Goal: Task Accomplishment & Management: Use online tool/utility

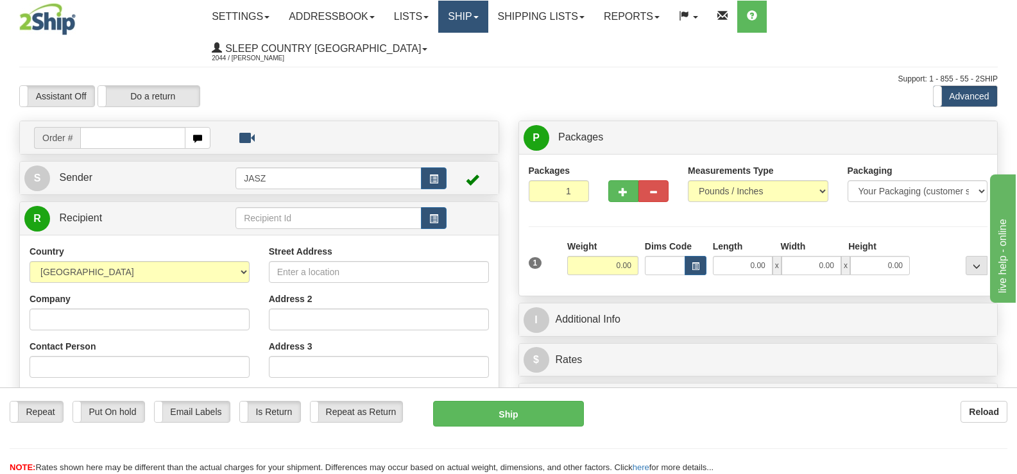
click at [478, 16] on span at bounding box center [475, 17] width 5 height 3
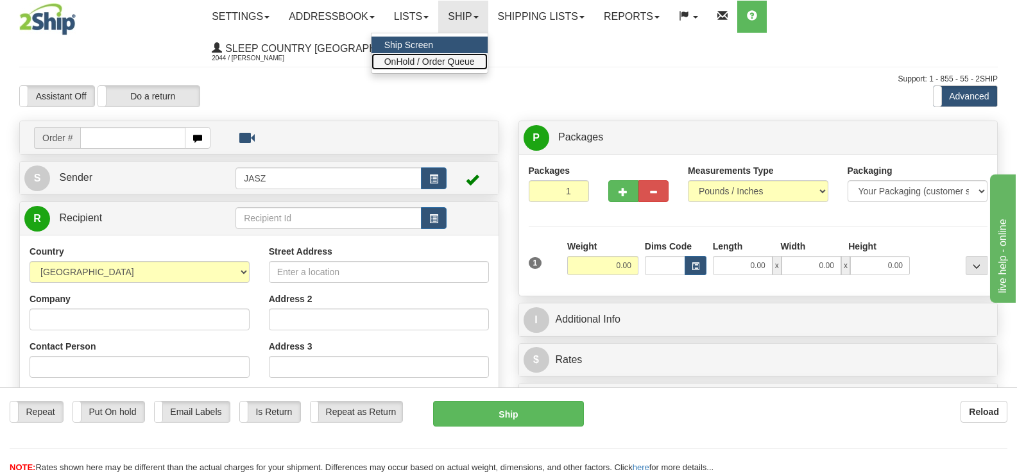
click at [475, 60] on span "OnHold / Order Queue" at bounding box center [429, 61] width 90 height 10
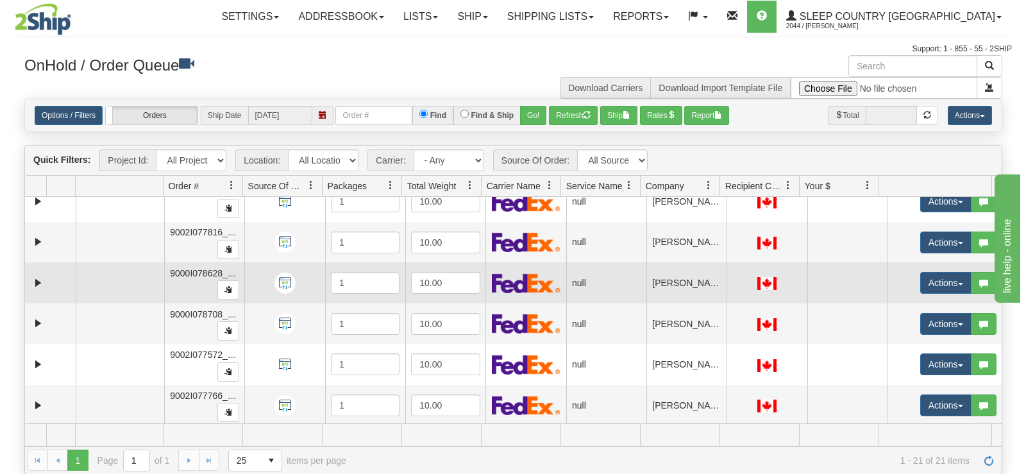
scroll to position [513, 0]
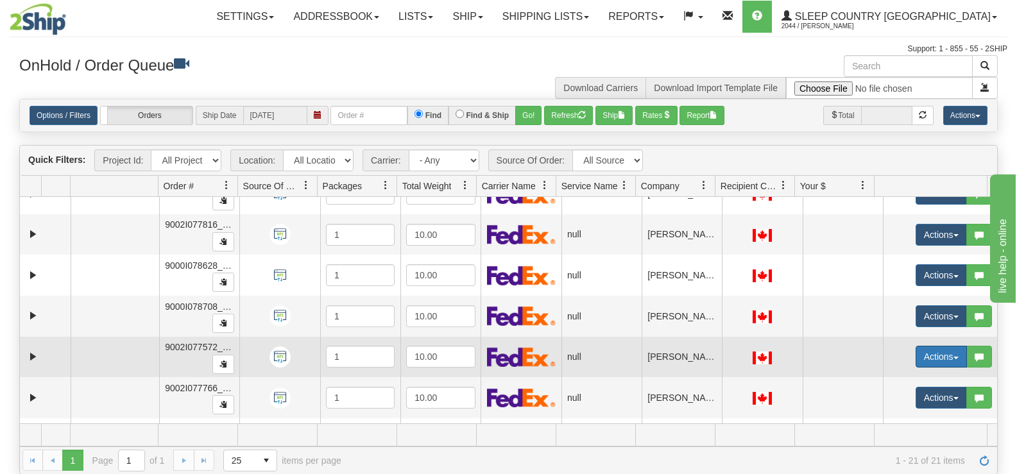
click at [920, 361] on button "Actions" at bounding box center [940, 357] width 51 height 22
click at [908, 379] on link "Open" at bounding box center [910, 381] width 111 height 17
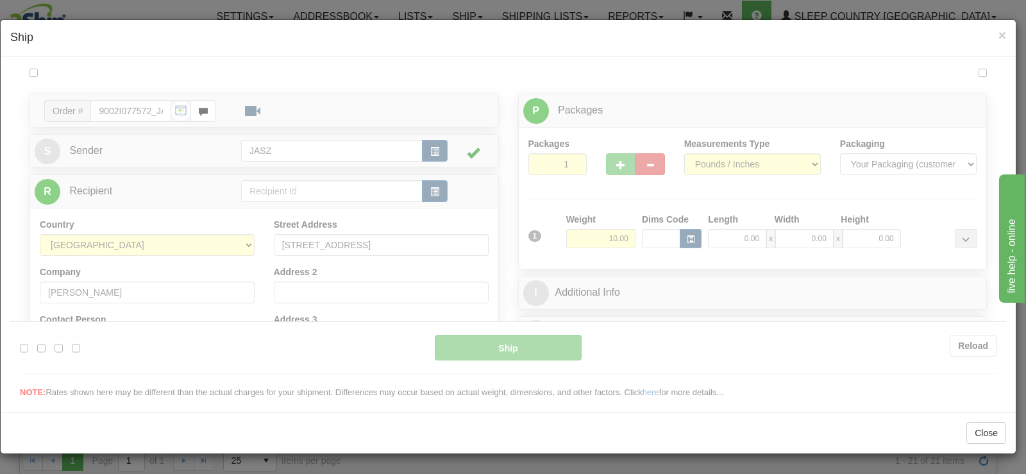
scroll to position [0, 0]
type input "12:00"
type input "16:00"
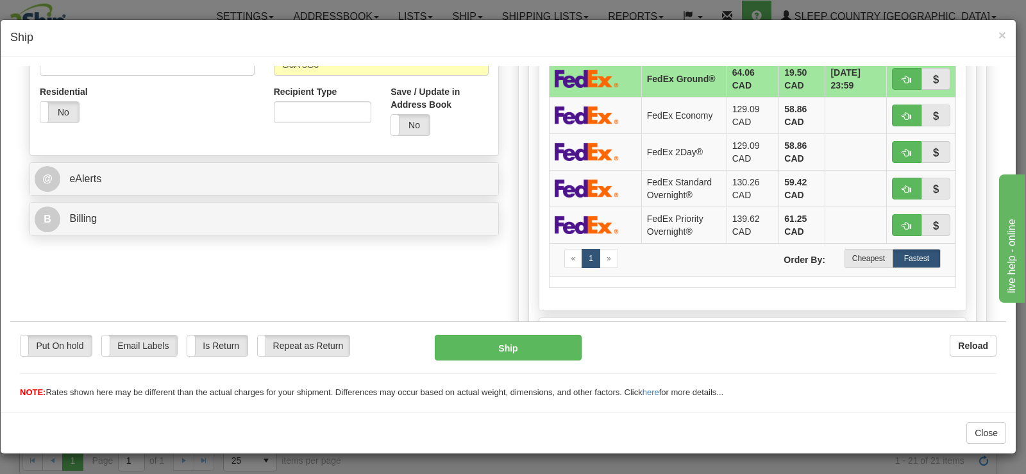
scroll to position [468, 0]
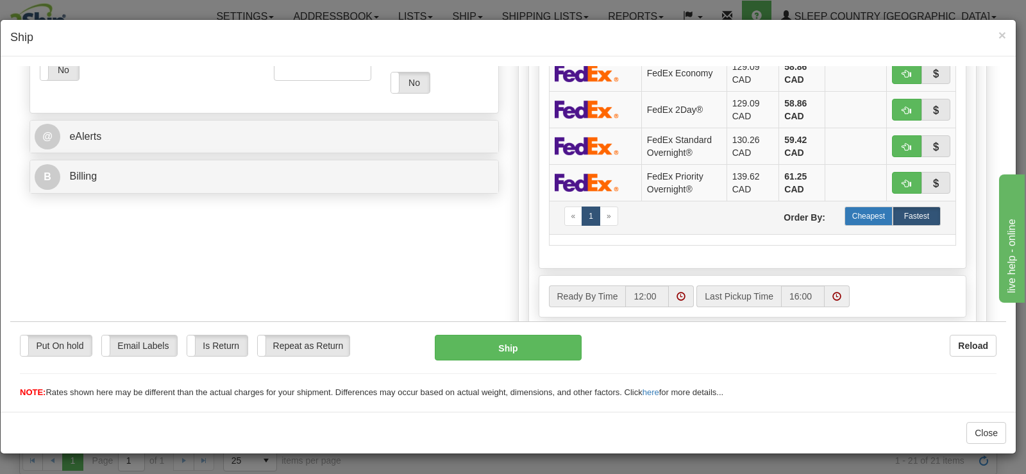
click at [877, 219] on label "Cheapest" at bounding box center [869, 215] width 48 height 19
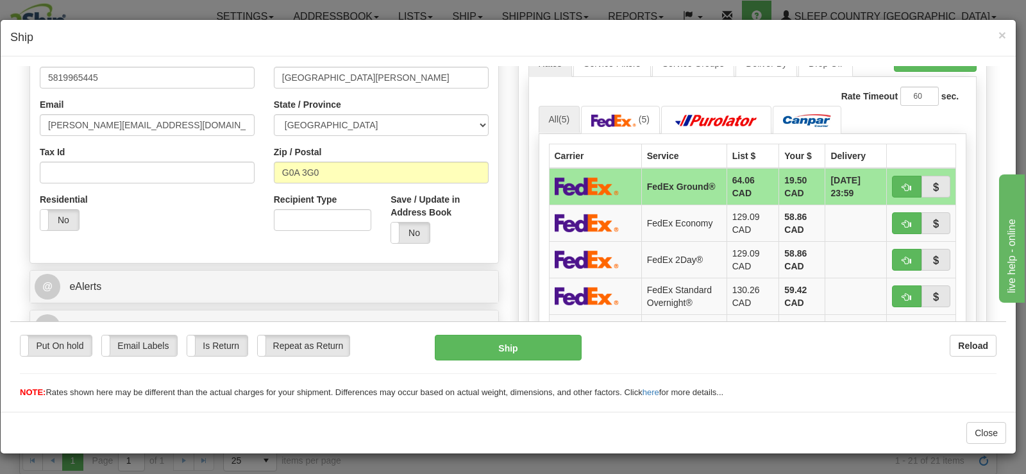
scroll to position [319, 0]
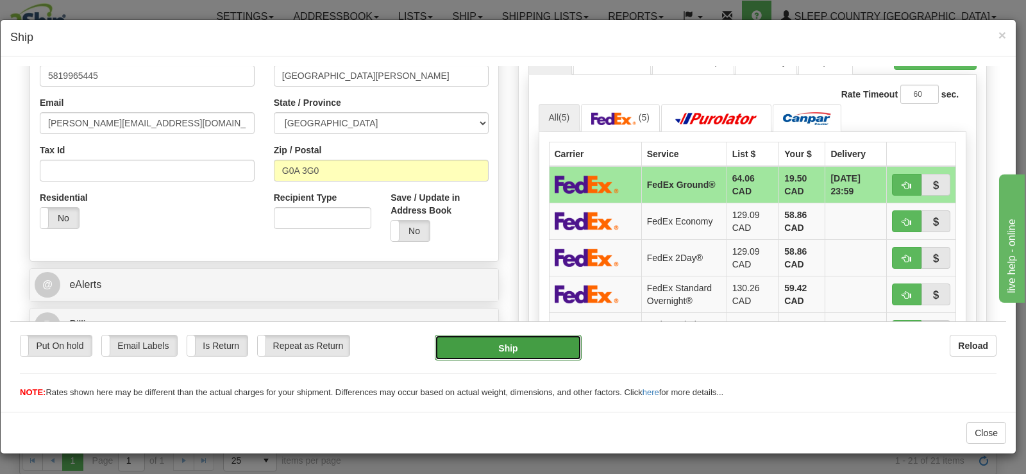
click at [518, 351] on button "Ship" at bounding box center [508, 347] width 147 height 26
type input "92"
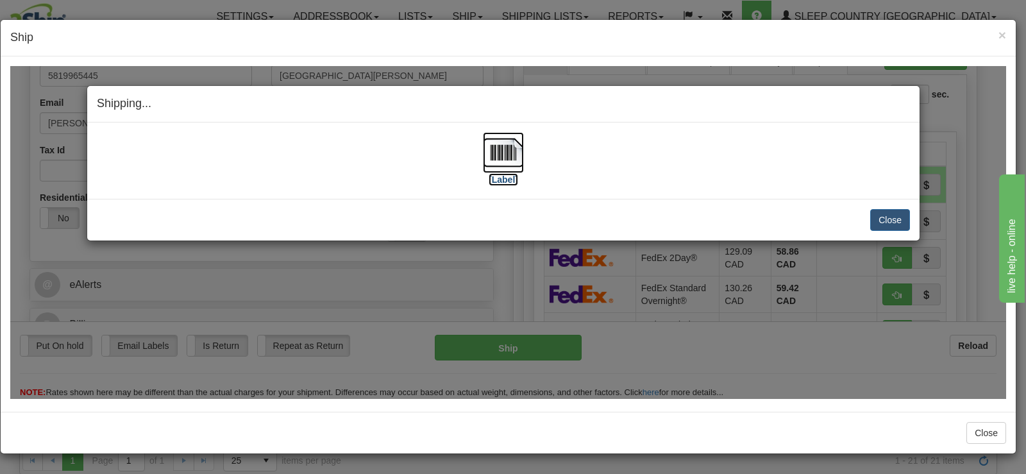
click at [508, 180] on label "[Label]" at bounding box center [504, 179] width 30 height 13
click at [885, 220] on button "Close" at bounding box center [890, 219] width 40 height 22
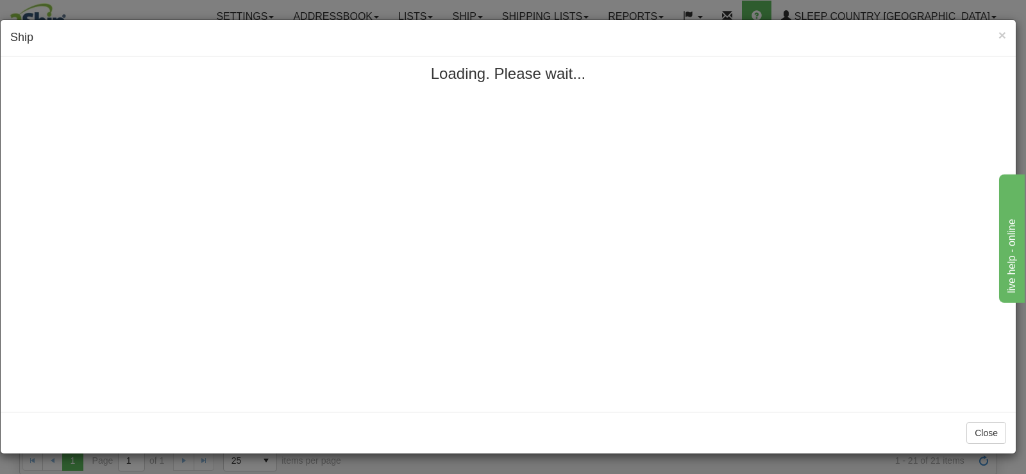
scroll to position [0, 0]
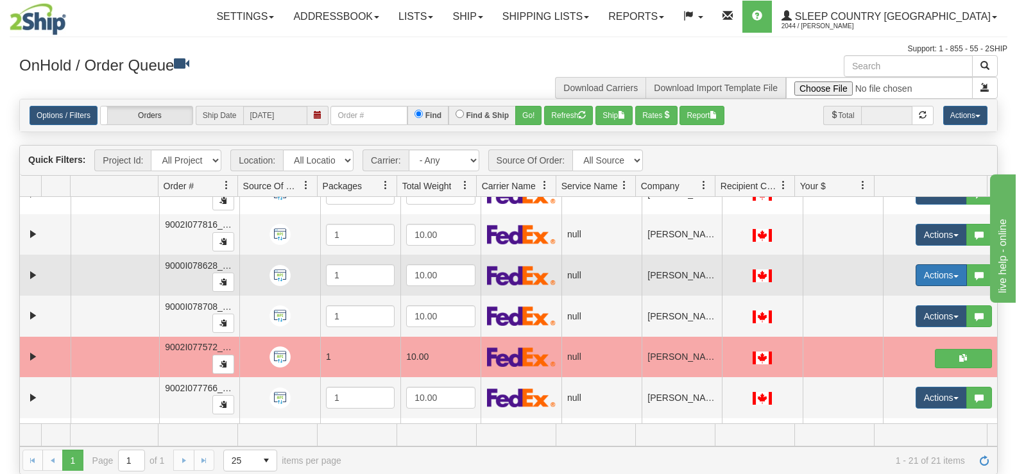
click at [918, 278] on button "Actions" at bounding box center [940, 275] width 51 height 22
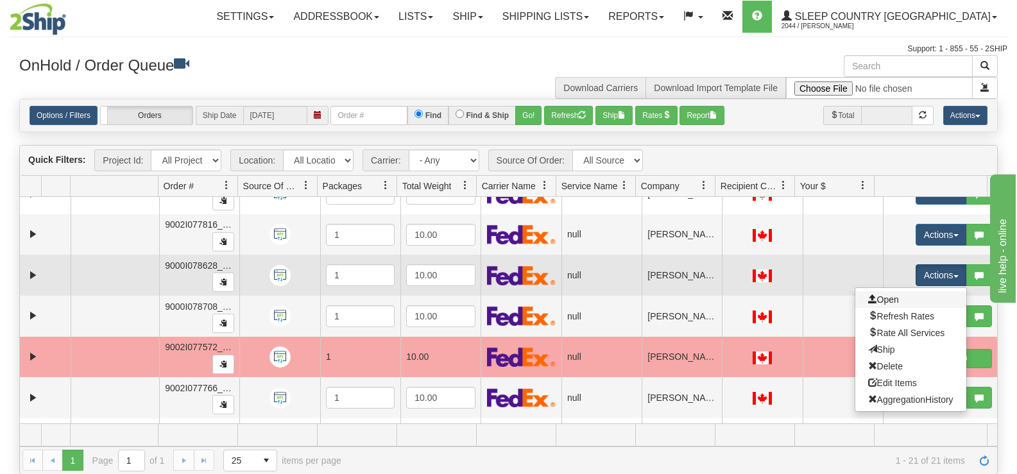
click at [911, 301] on link "Open" at bounding box center [910, 299] width 111 height 17
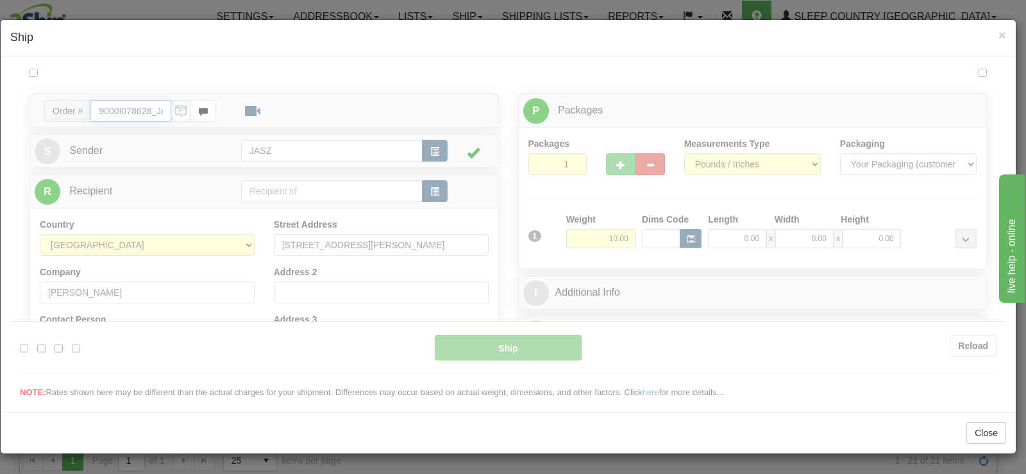
type input "12:04"
type input "16:00"
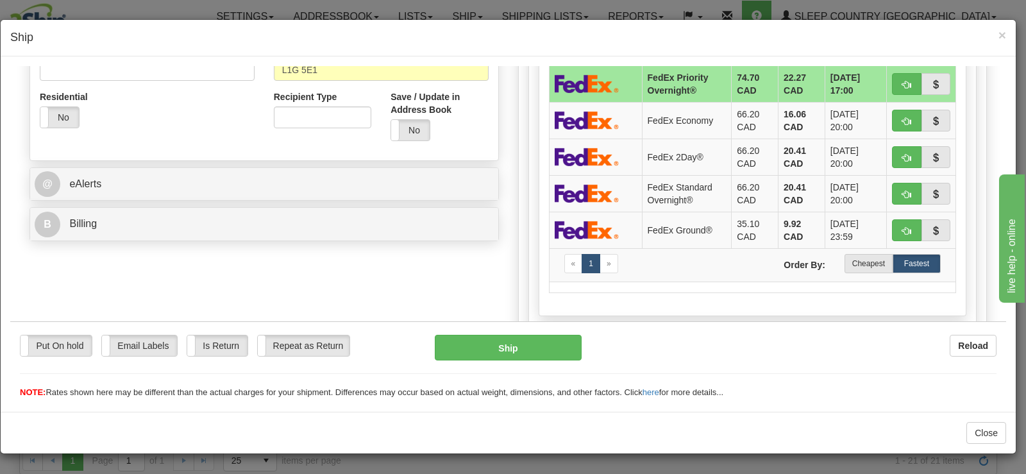
scroll to position [427, 0]
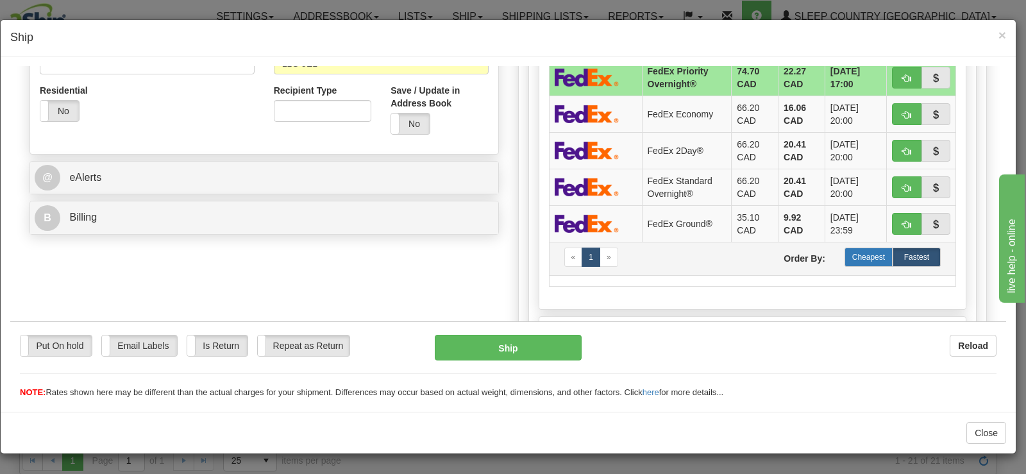
click at [858, 262] on label "Cheapest" at bounding box center [869, 256] width 48 height 19
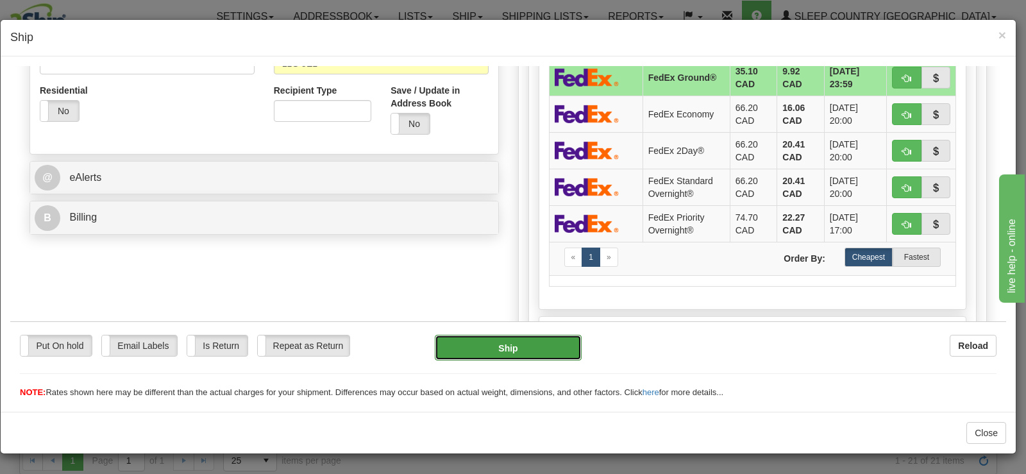
click at [531, 353] on button "Ship" at bounding box center [508, 347] width 147 height 26
type input "92"
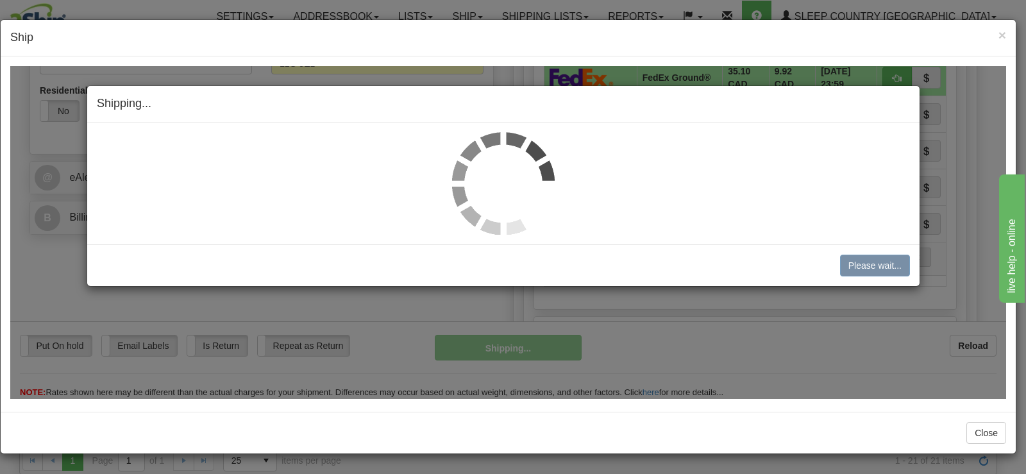
click at [479, 185] on img at bounding box center [503, 182] width 103 height 103
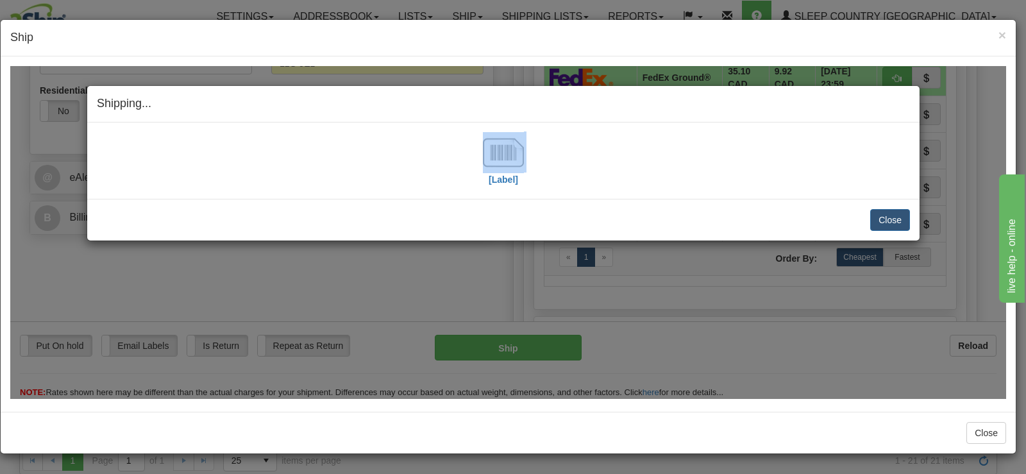
click at [479, 185] on div "[Label]" at bounding box center [503, 159] width 813 height 57
click at [511, 159] on img at bounding box center [503, 151] width 41 height 41
click at [884, 214] on button "Close" at bounding box center [890, 219] width 40 height 22
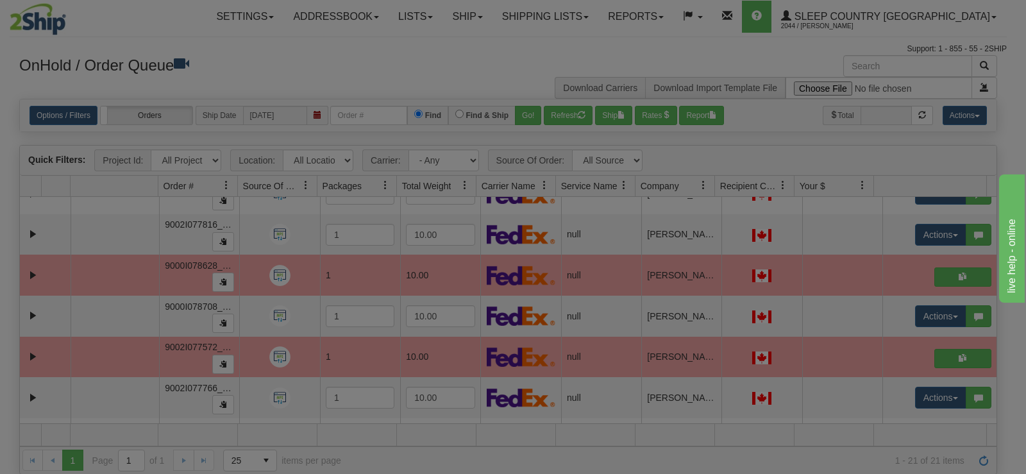
scroll to position [0, 0]
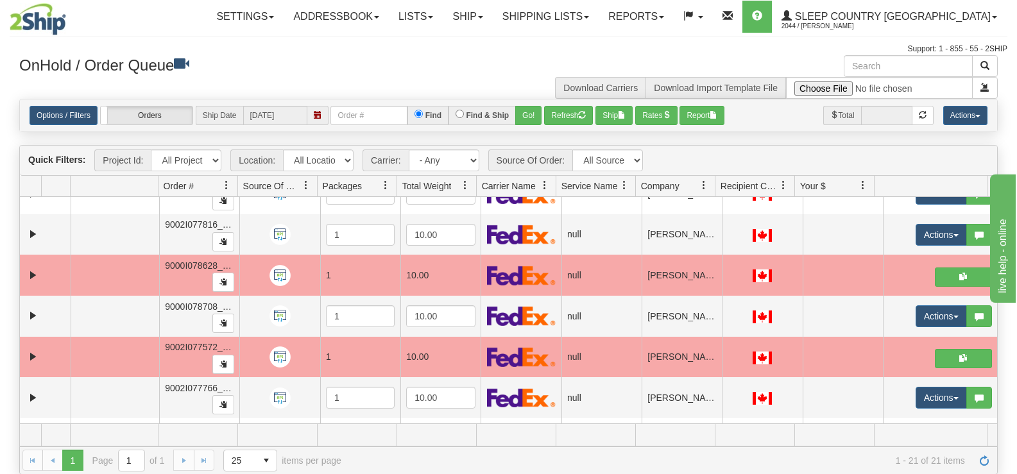
click at [340, 438] on td at bounding box center [357, 435] width 80 height 22
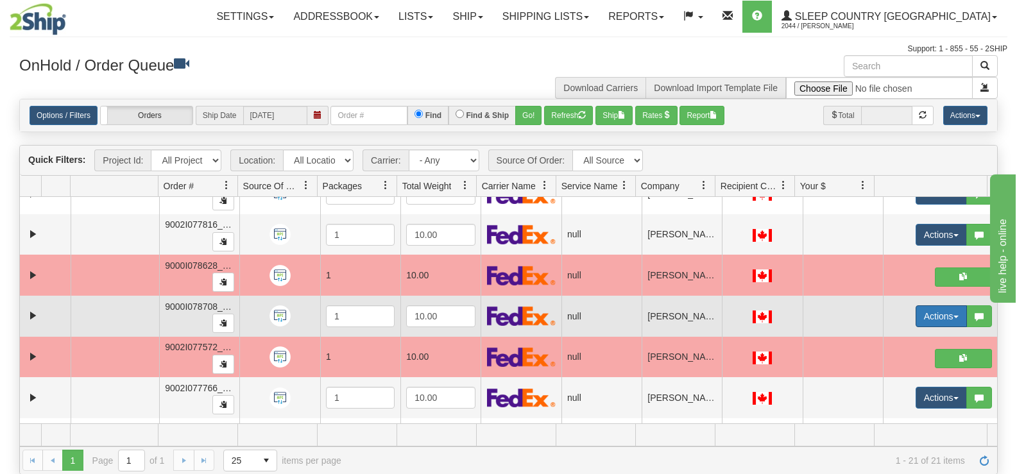
click at [933, 313] on button "Actions" at bounding box center [940, 316] width 51 height 22
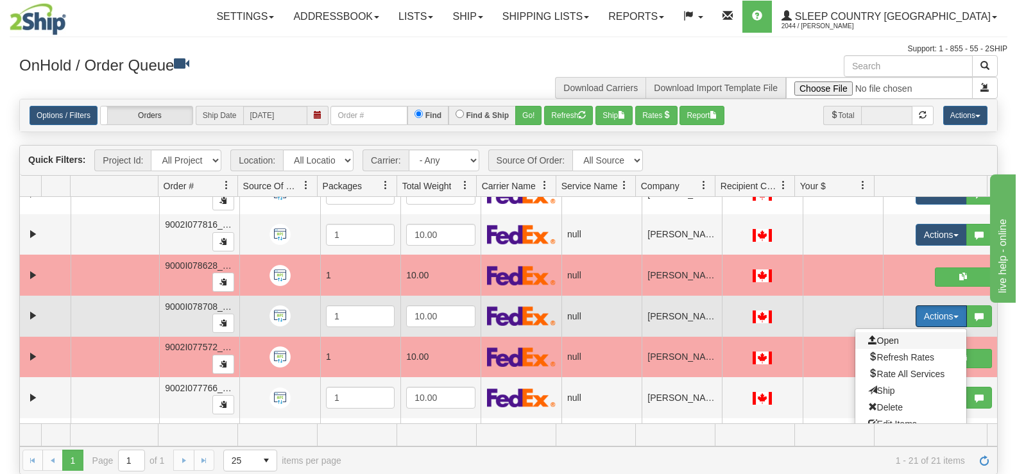
click at [868, 343] on span "Open" at bounding box center [883, 340] width 31 height 10
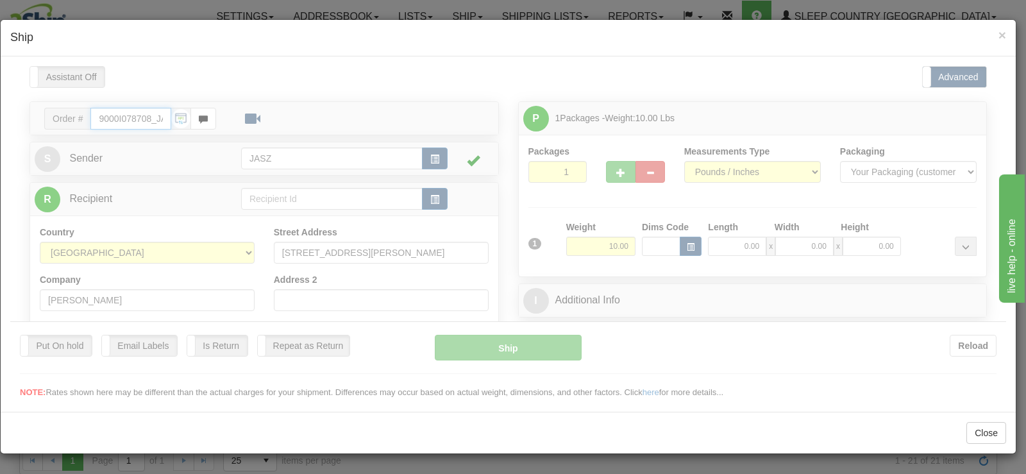
type input "12:07"
type input "16:00"
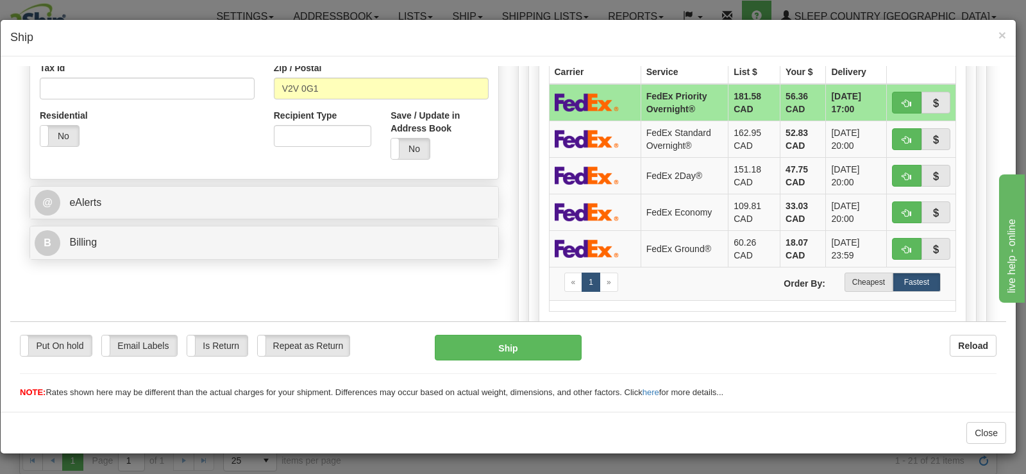
scroll to position [373, 0]
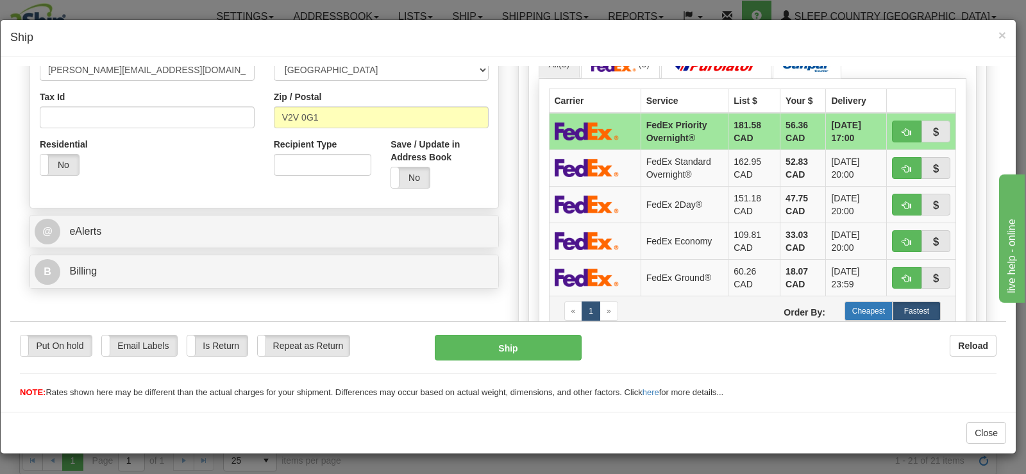
click at [868, 312] on label "Cheapest" at bounding box center [869, 310] width 48 height 19
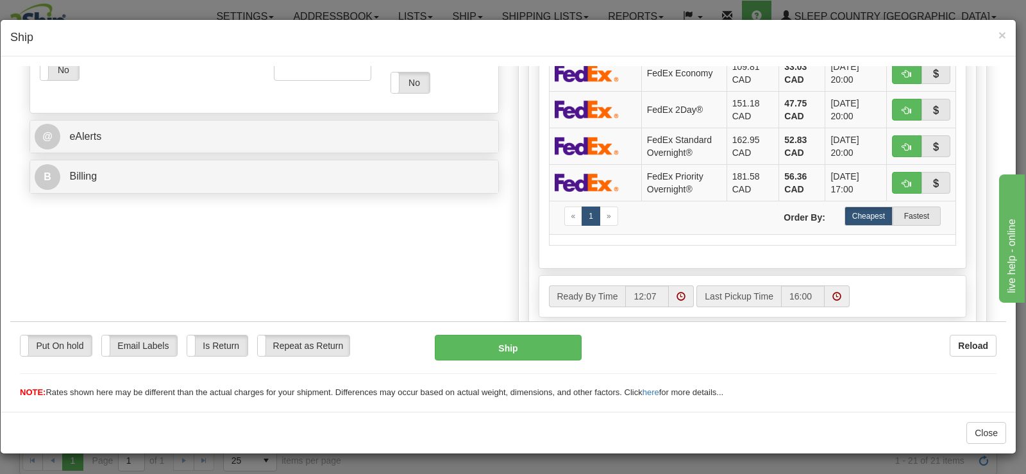
scroll to position [494, 0]
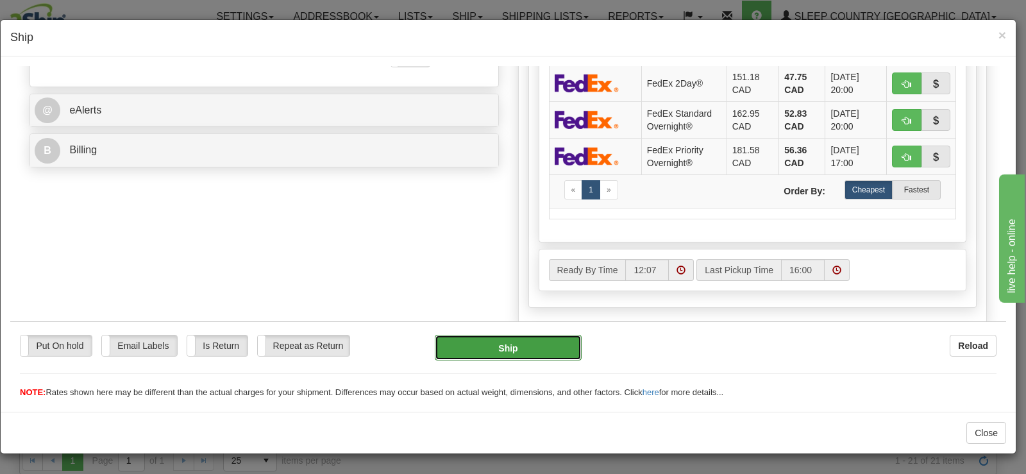
click at [508, 344] on button "Ship" at bounding box center [508, 347] width 147 height 26
type input "92"
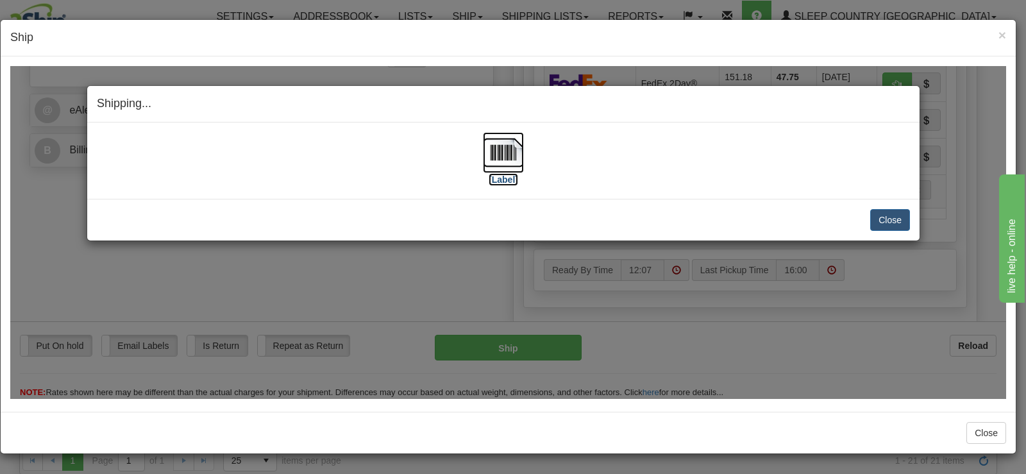
click at [507, 149] on img at bounding box center [503, 151] width 41 height 41
click at [879, 219] on button "Close" at bounding box center [890, 219] width 40 height 22
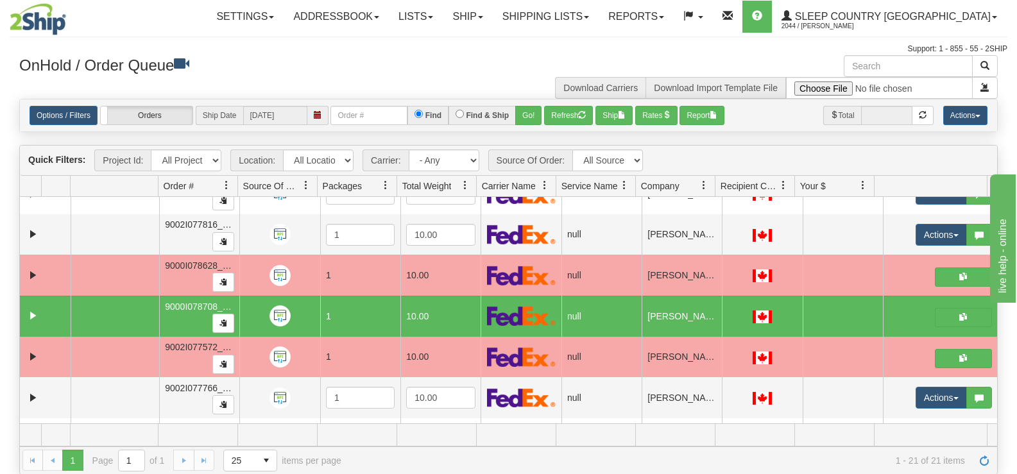
scroll to position [630, 0]
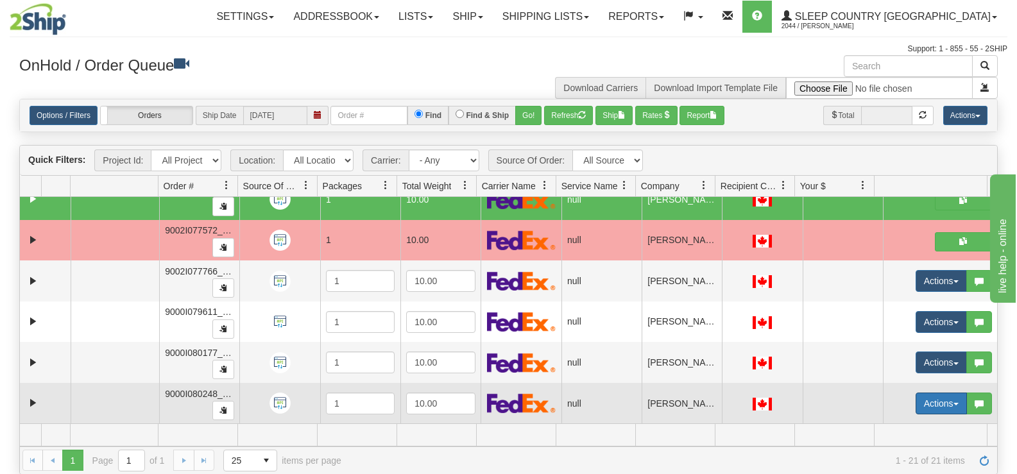
click at [918, 401] on button "Actions" at bounding box center [940, 404] width 51 height 22
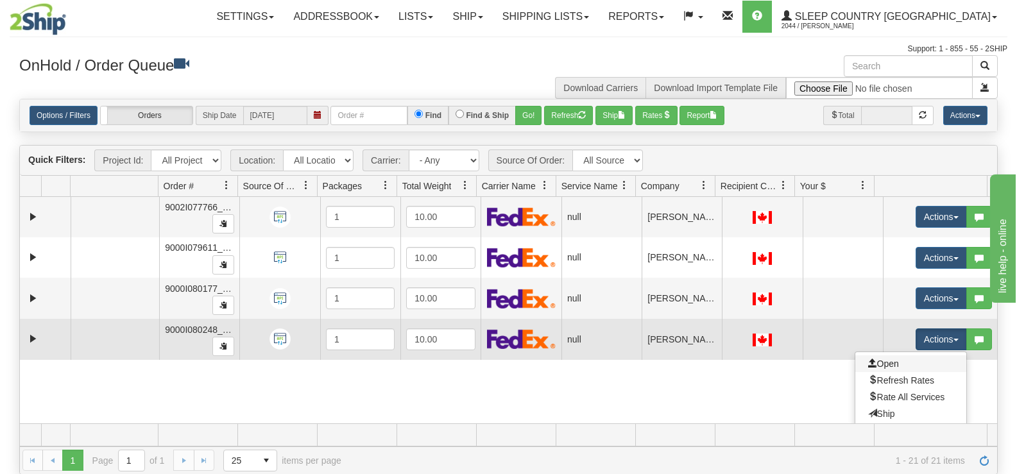
click at [902, 368] on link "Open" at bounding box center [910, 363] width 111 height 17
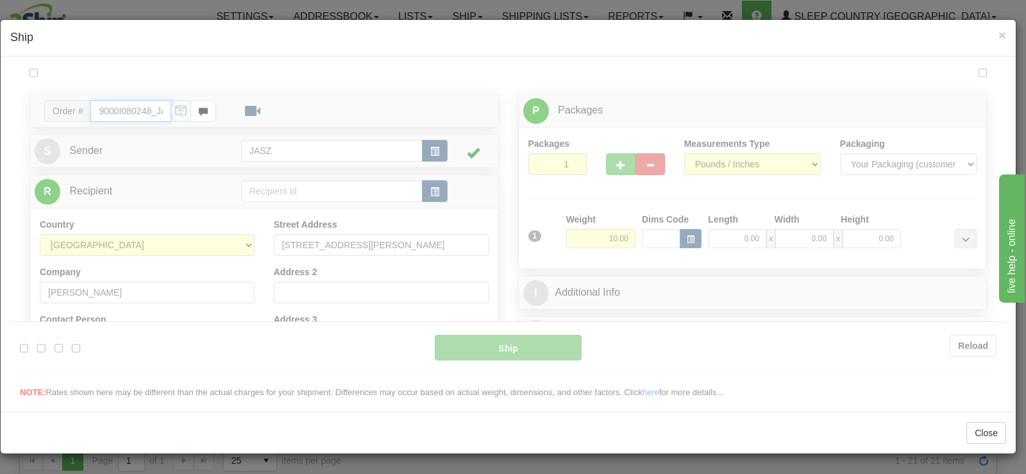
type input "12:10"
type input "16:00"
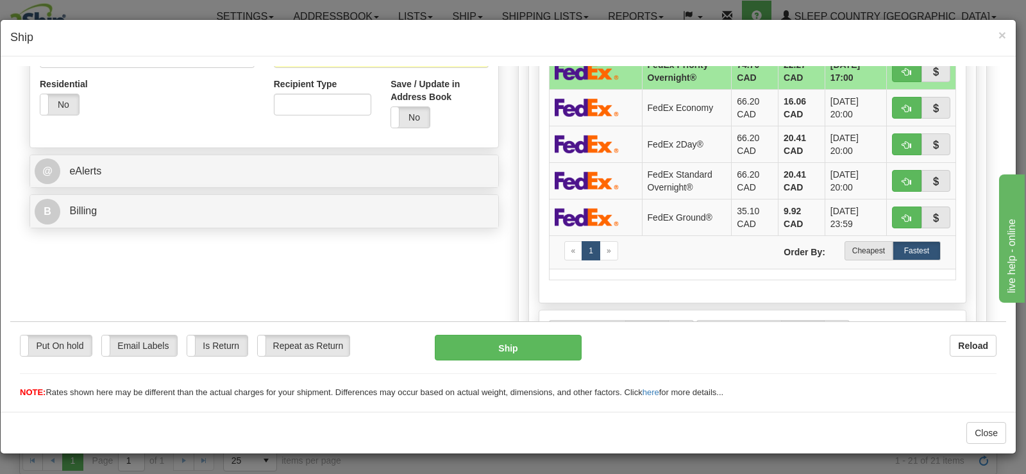
scroll to position [577, 0]
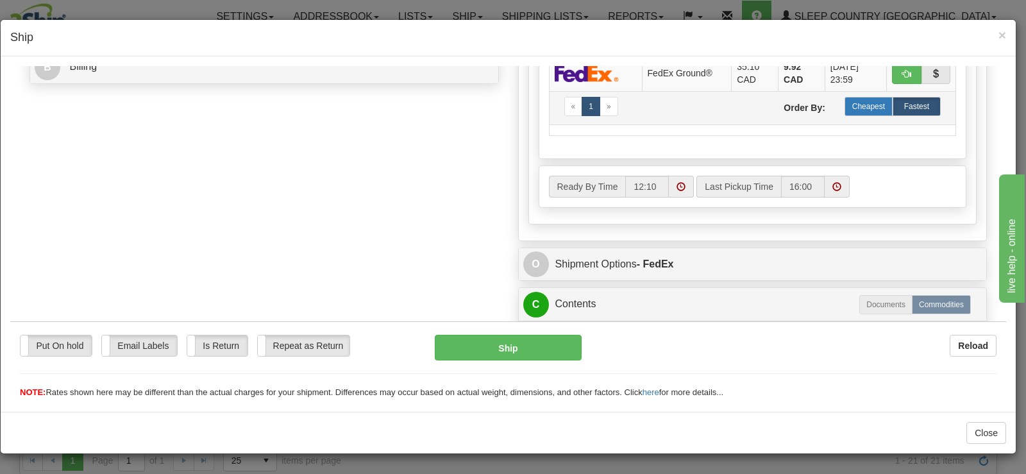
click at [865, 114] on label "Cheapest" at bounding box center [869, 105] width 48 height 19
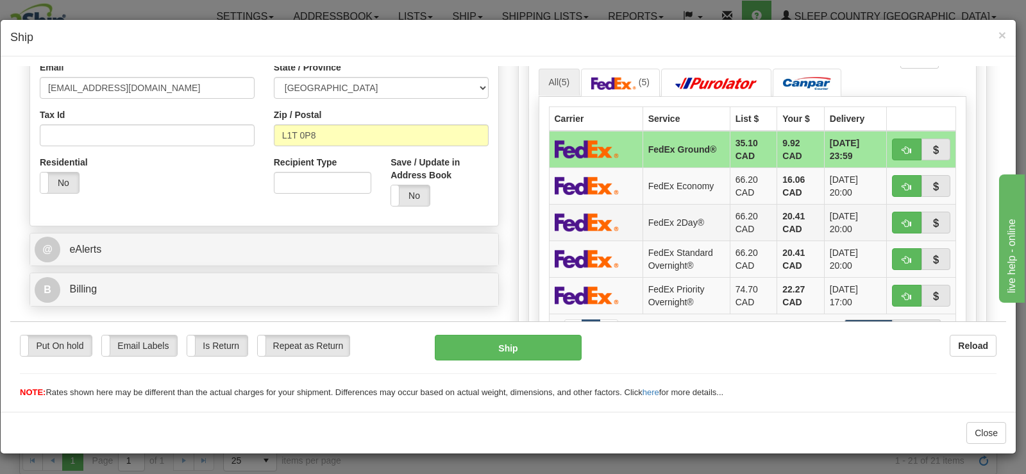
scroll to position [513, 0]
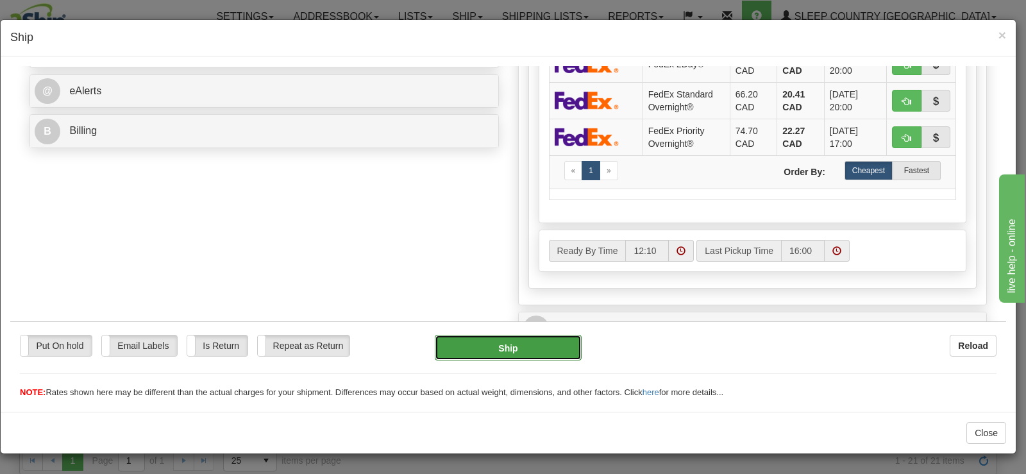
click at [500, 355] on button "Ship" at bounding box center [508, 347] width 147 height 26
type input "92"
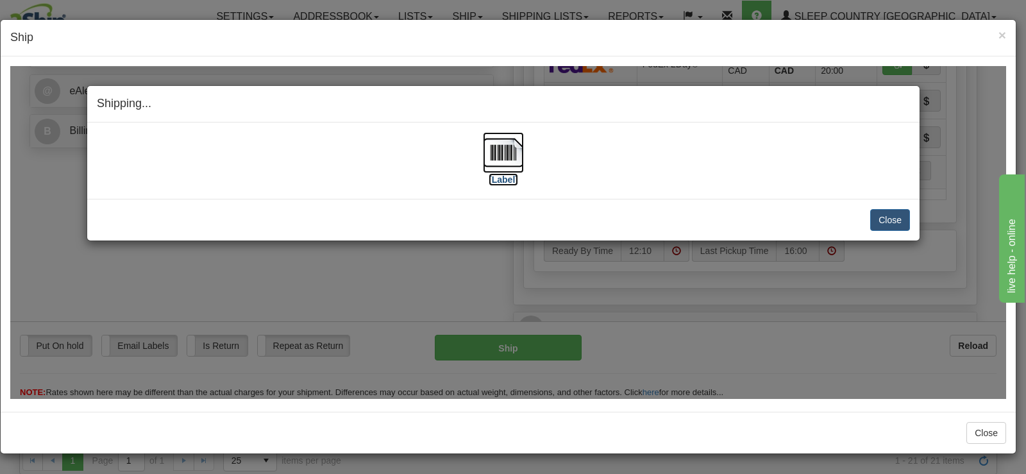
click at [495, 157] on img at bounding box center [503, 151] width 41 height 41
click at [899, 213] on button "Close" at bounding box center [890, 219] width 40 height 22
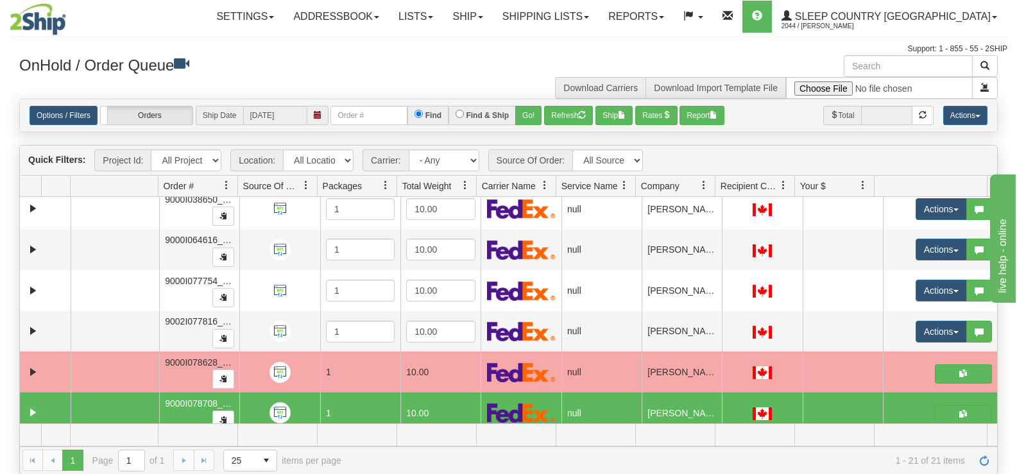
scroll to position [373, 0]
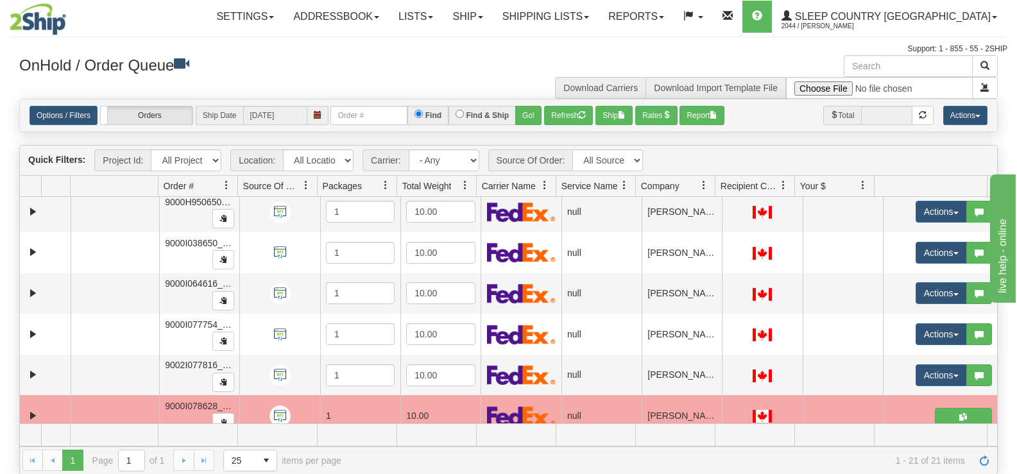
drag, startPoint x: 1991, startPoint y: 605, endPoint x: 1010, endPoint y: 328, distance: 1019.5
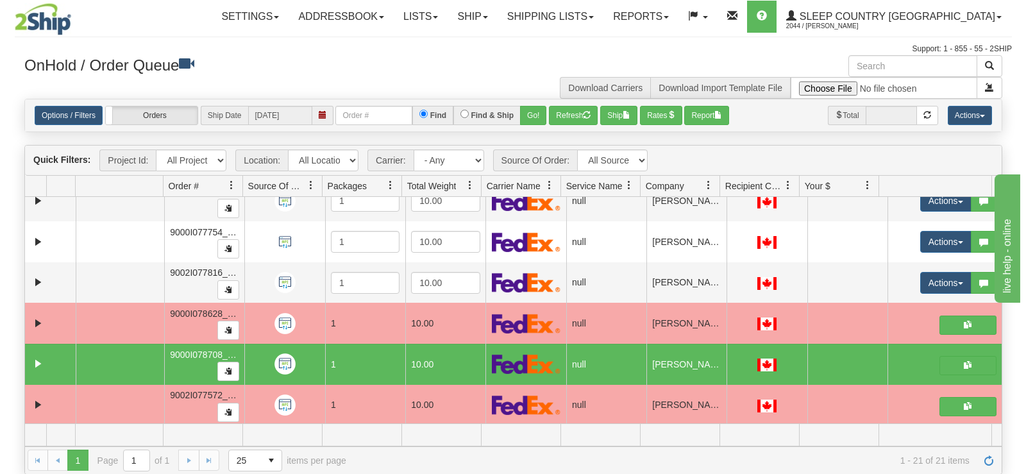
scroll to position [489, 0]
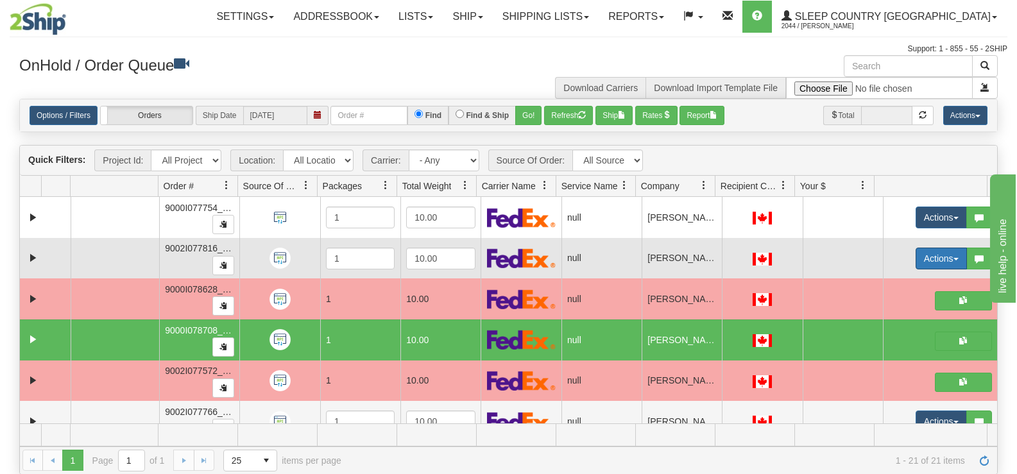
click at [925, 257] on button "Actions" at bounding box center [940, 259] width 51 height 22
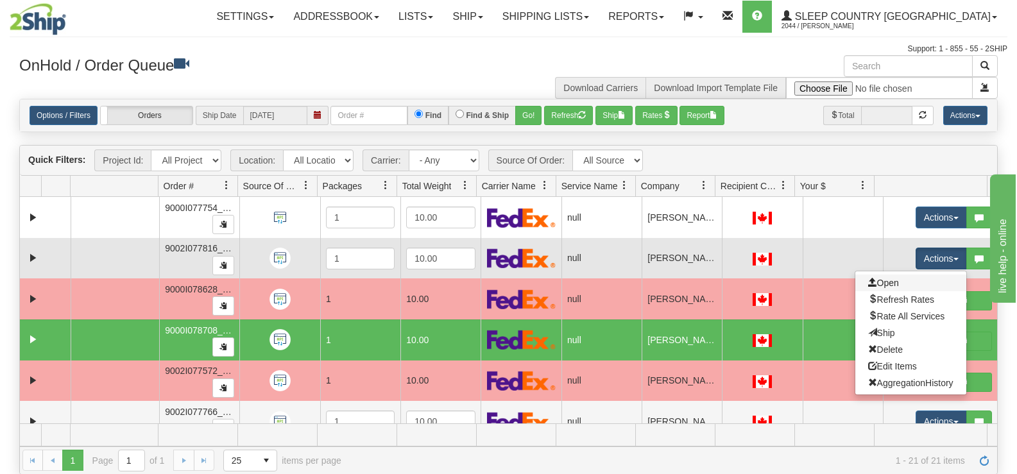
click at [894, 285] on link "Open" at bounding box center [910, 283] width 111 height 17
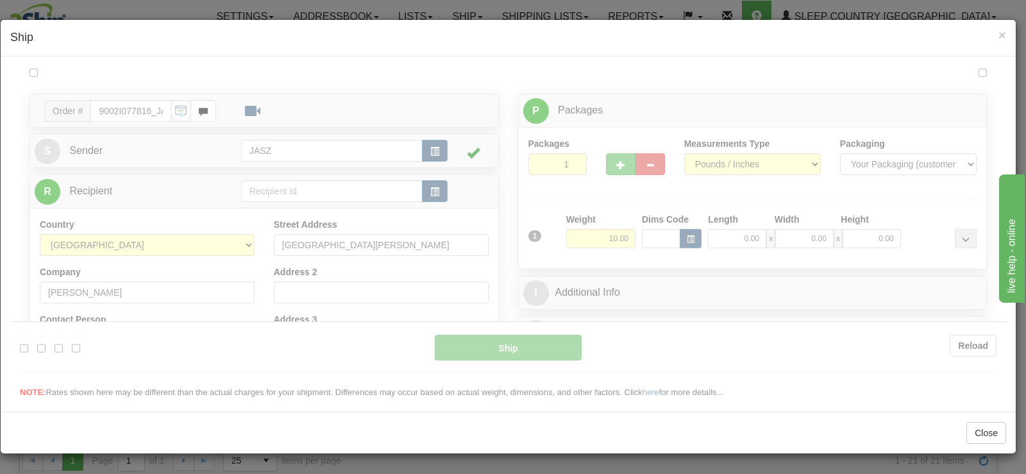
scroll to position [0, 0]
type input "12:11"
type input "16:00"
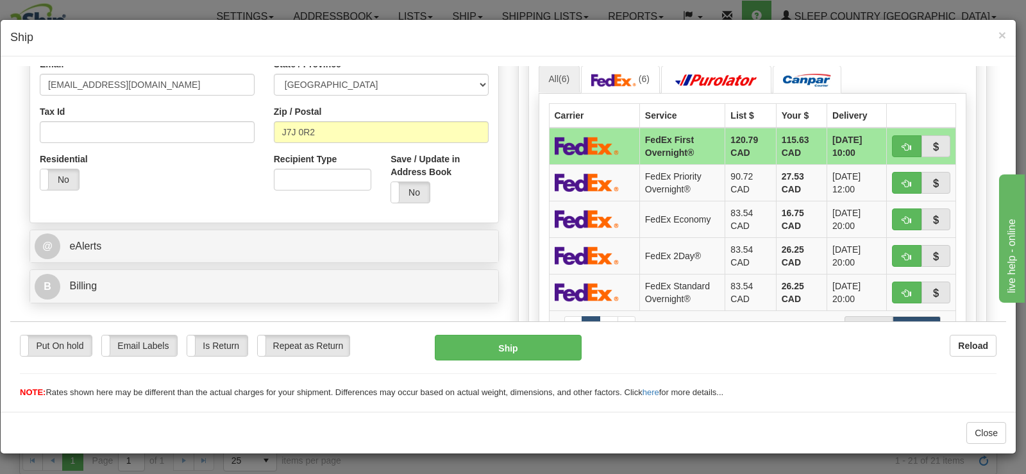
scroll to position [422, 0]
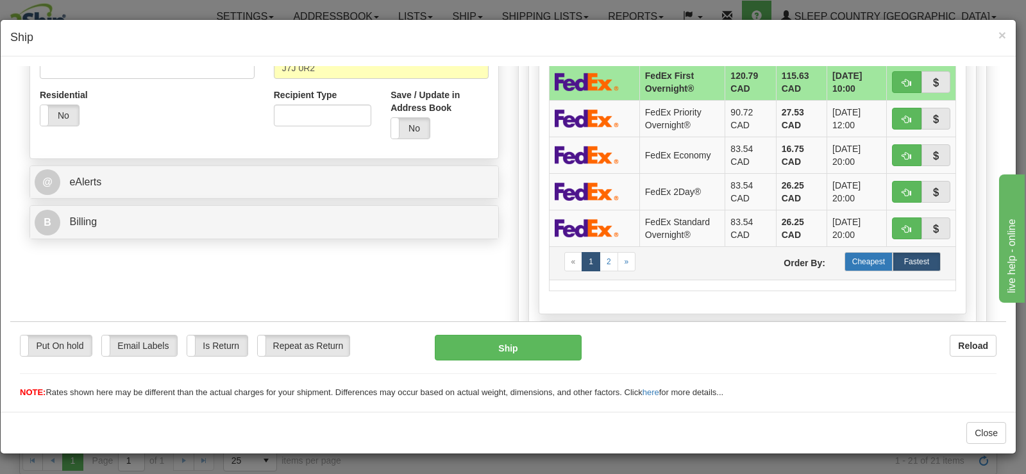
click at [865, 258] on label "Cheapest" at bounding box center [869, 260] width 48 height 19
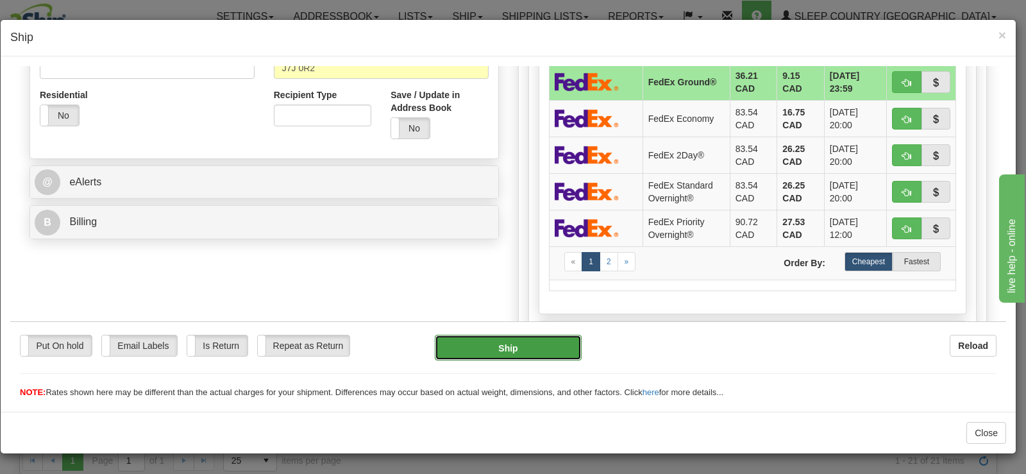
click at [534, 346] on button "Ship" at bounding box center [508, 347] width 147 height 26
type input "92"
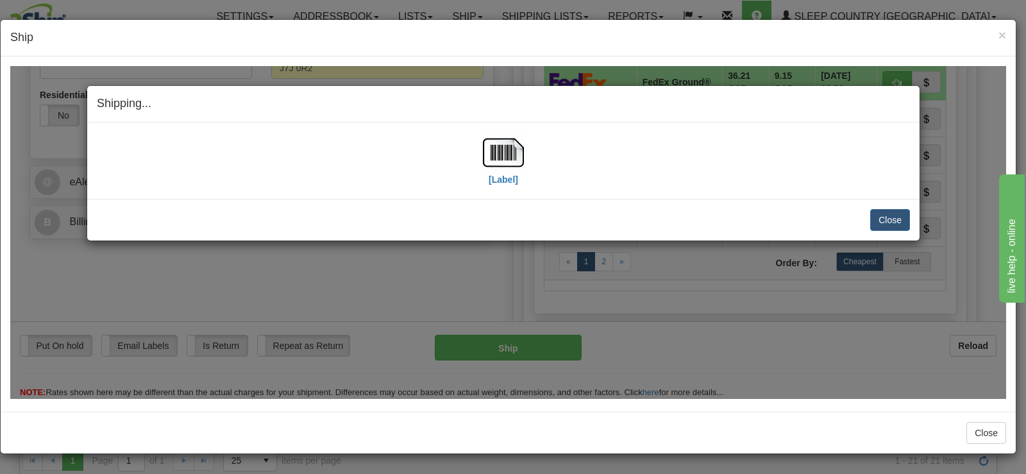
click at [533, 156] on div "[Label]" at bounding box center [503, 159] width 813 height 57
click at [523, 158] on img at bounding box center [503, 151] width 41 height 41
click at [888, 219] on button "Close" at bounding box center [890, 219] width 40 height 22
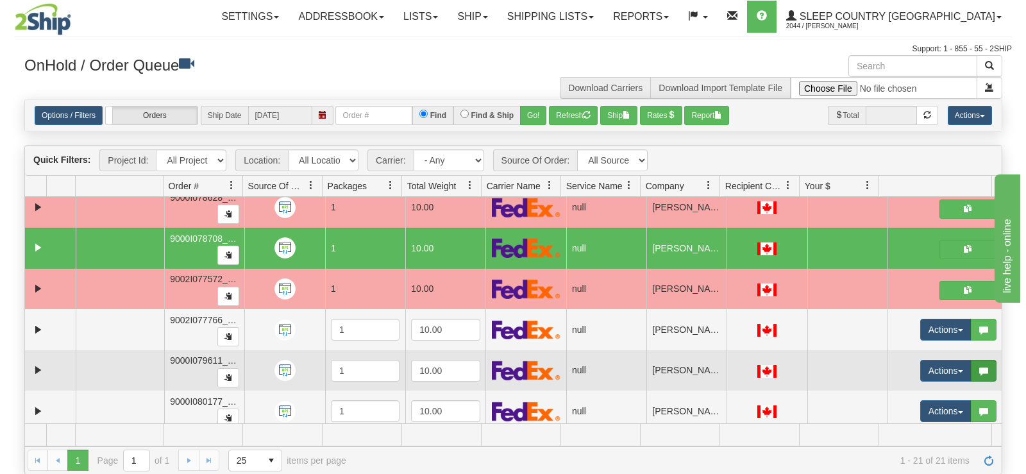
scroll to position [592, 0]
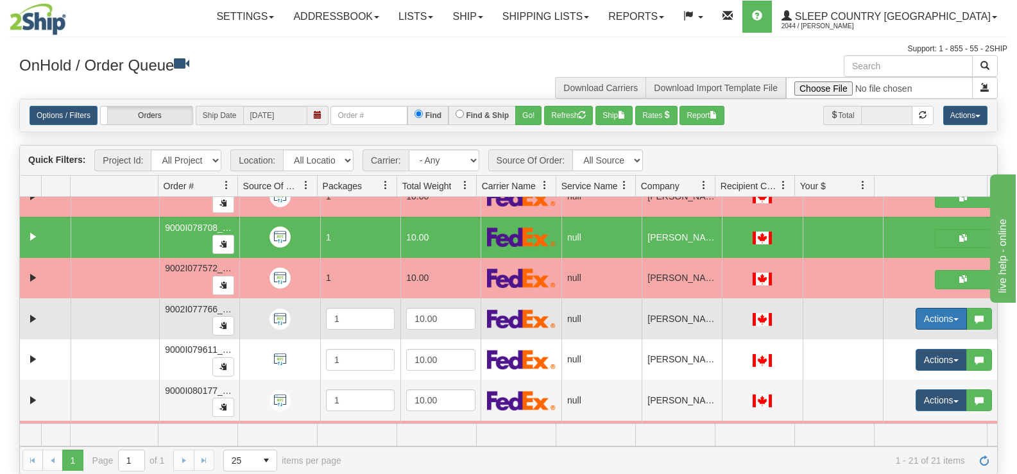
click at [924, 323] on button "Actions" at bounding box center [940, 319] width 51 height 22
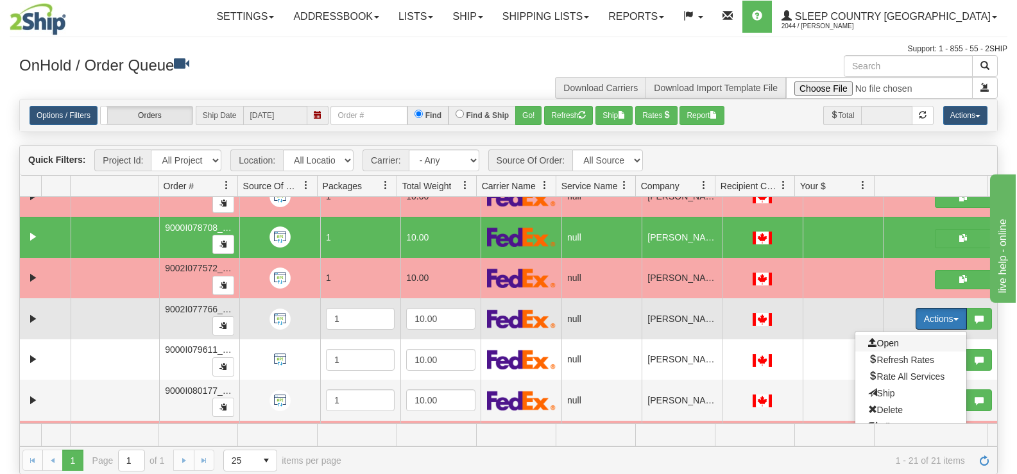
click at [886, 340] on span "Open" at bounding box center [883, 343] width 31 height 10
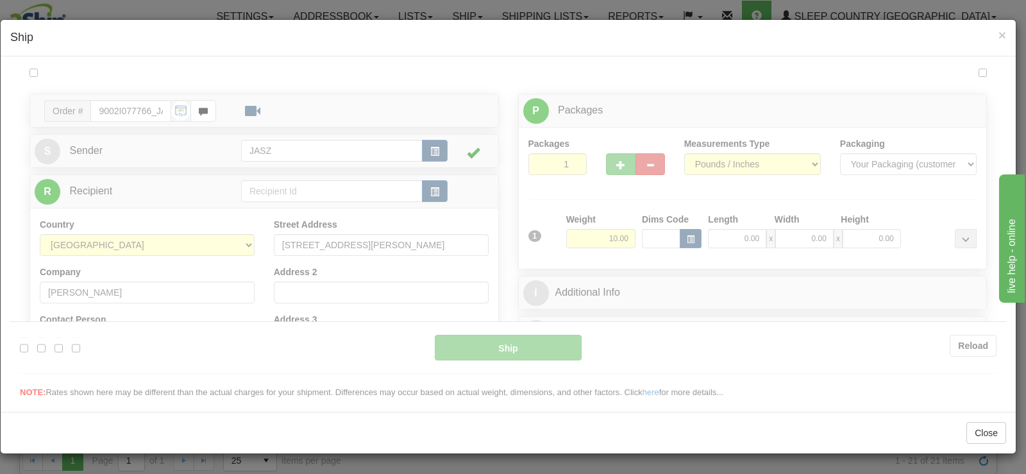
scroll to position [0, 0]
type input "12:13"
type input "16:00"
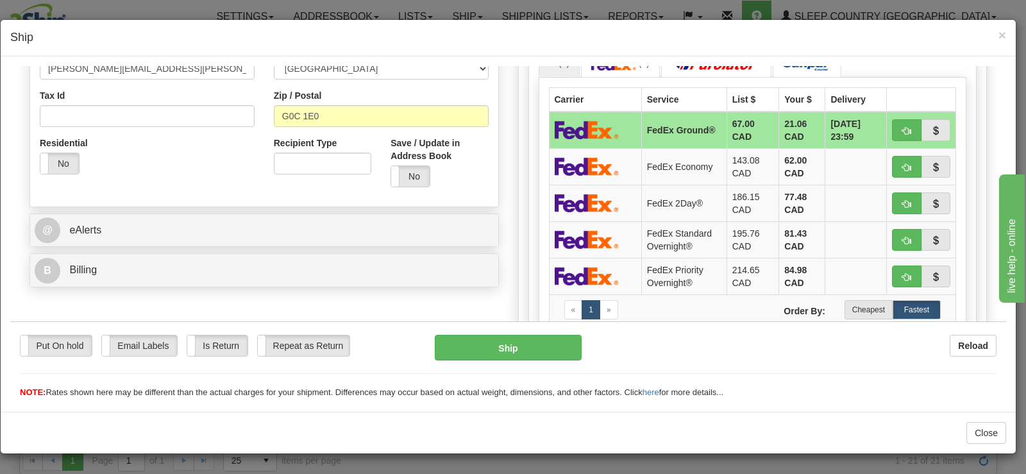
scroll to position [385, 0]
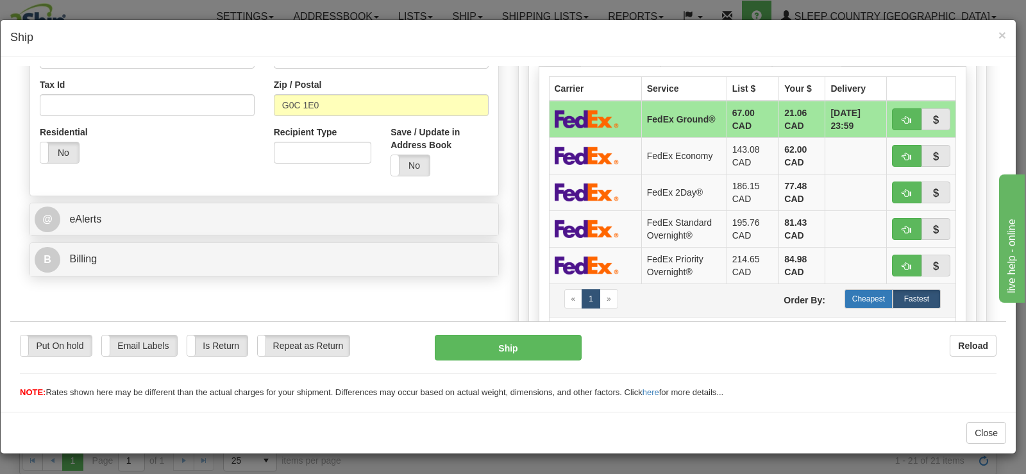
click at [852, 298] on label "Cheapest" at bounding box center [869, 298] width 48 height 19
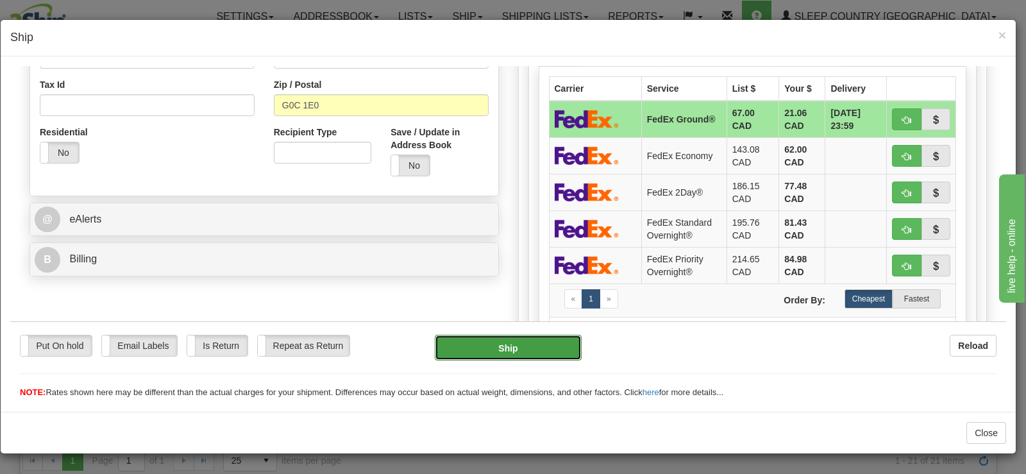
click at [555, 350] on button "Ship" at bounding box center [508, 347] width 147 height 26
type input "92"
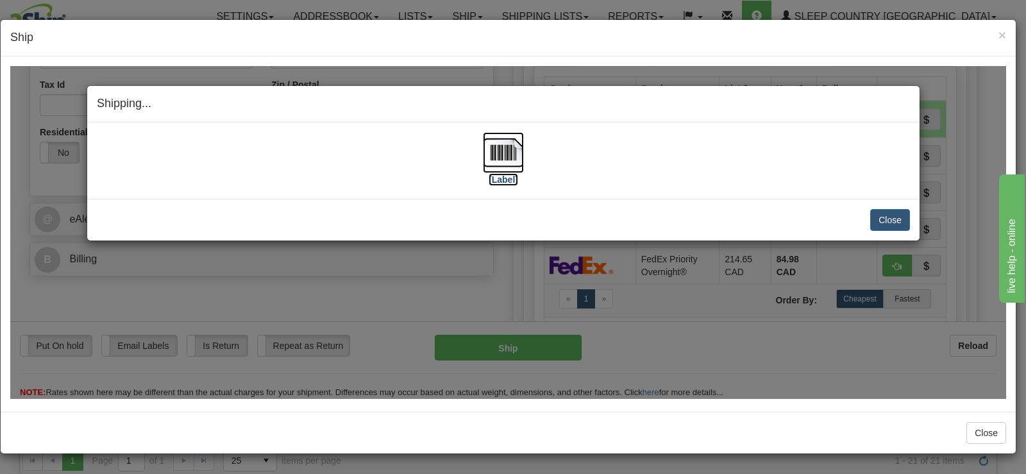
click at [516, 153] on img at bounding box center [503, 151] width 41 height 41
click at [889, 216] on button "Close" at bounding box center [890, 219] width 40 height 22
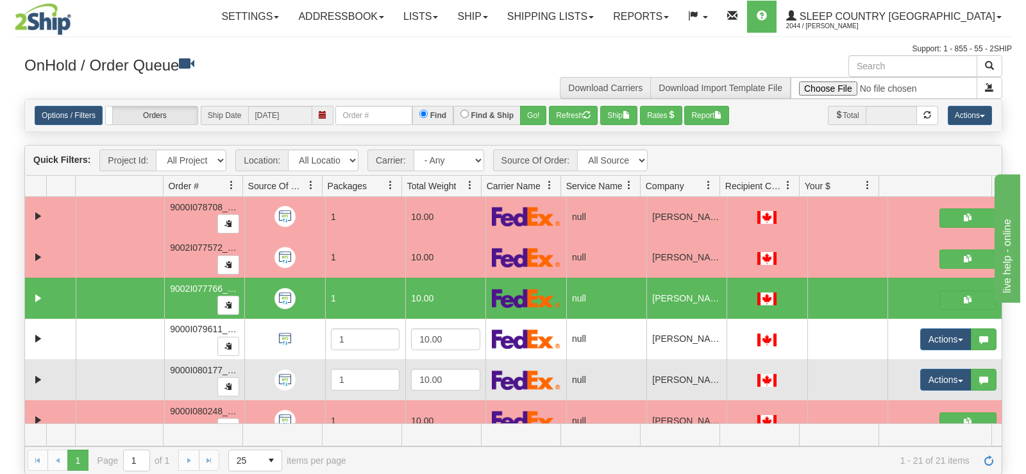
scroll to position [630, 0]
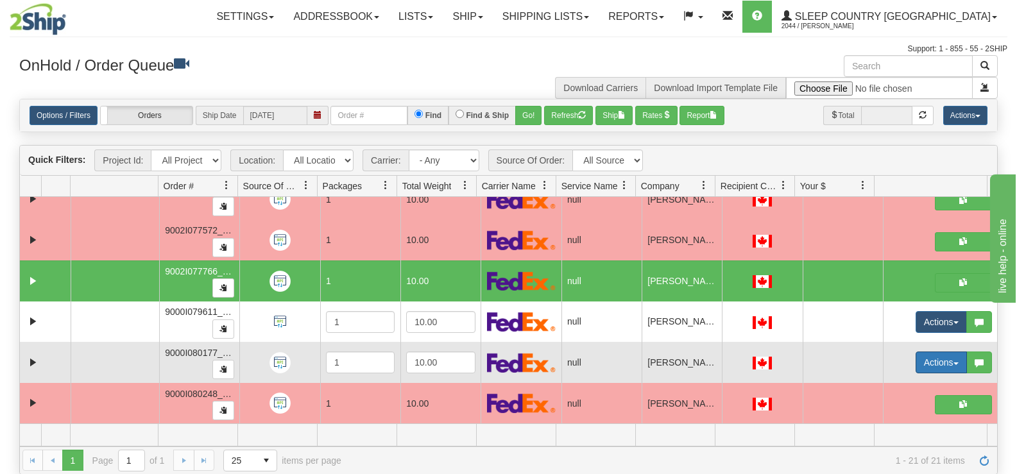
click at [929, 360] on button "Actions" at bounding box center [940, 362] width 51 height 22
click at [885, 382] on span "Open" at bounding box center [883, 387] width 31 height 10
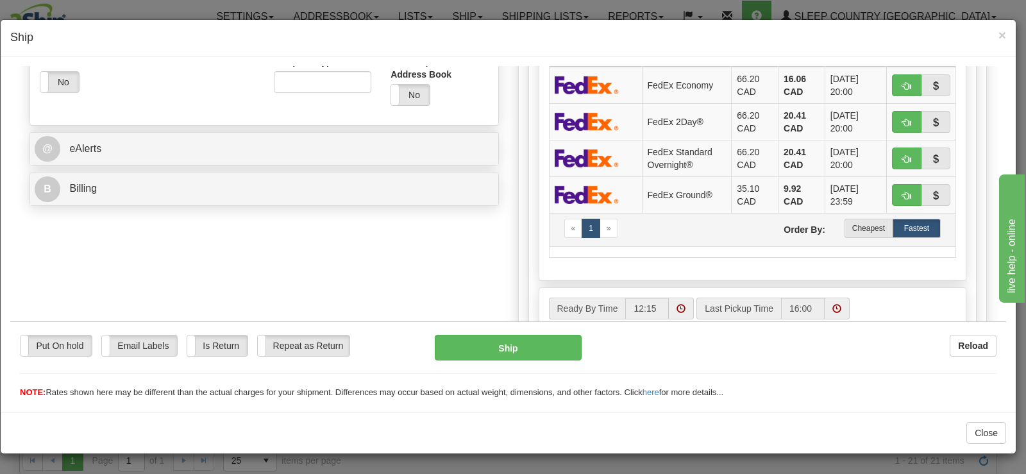
scroll to position [460, 0]
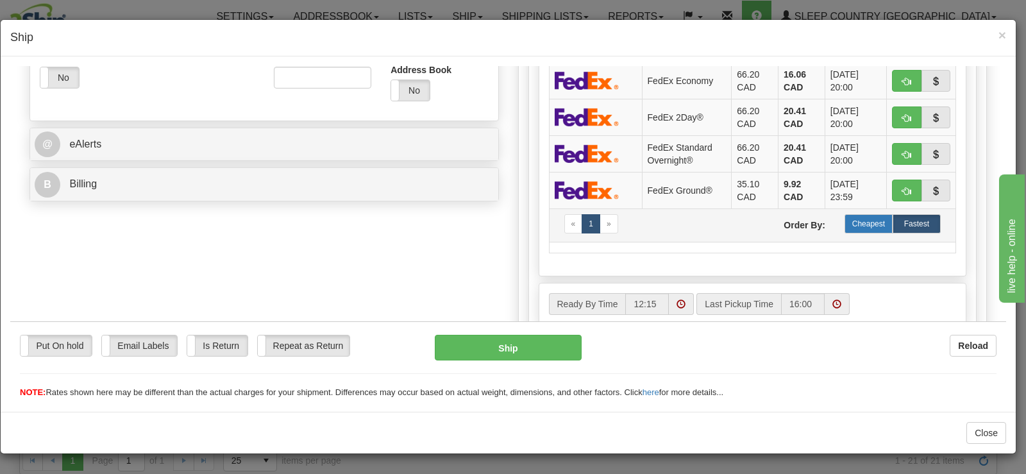
click at [849, 217] on label "Cheapest" at bounding box center [869, 223] width 48 height 19
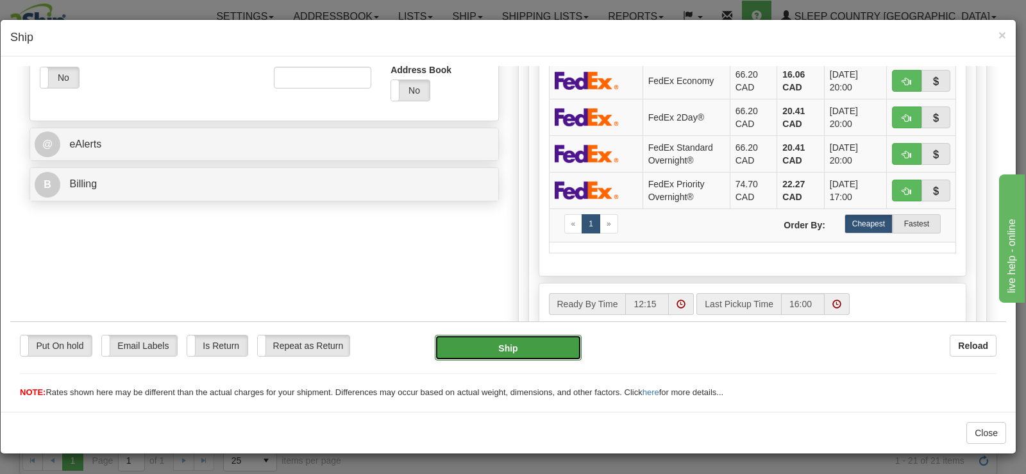
click at [528, 350] on button "Ship" at bounding box center [508, 347] width 147 height 26
type input "92"
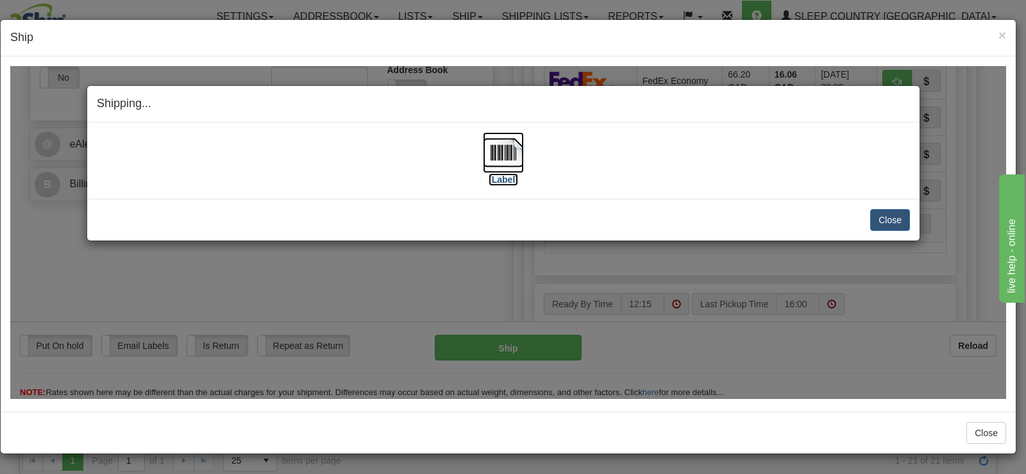
click at [518, 158] on img at bounding box center [503, 151] width 41 height 41
click at [895, 216] on button "Close" at bounding box center [890, 219] width 40 height 22
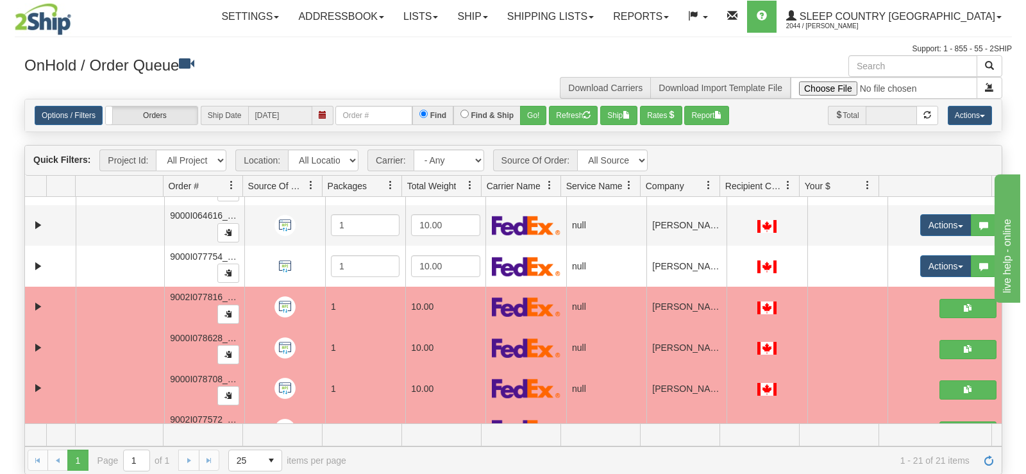
scroll to position [375, 0]
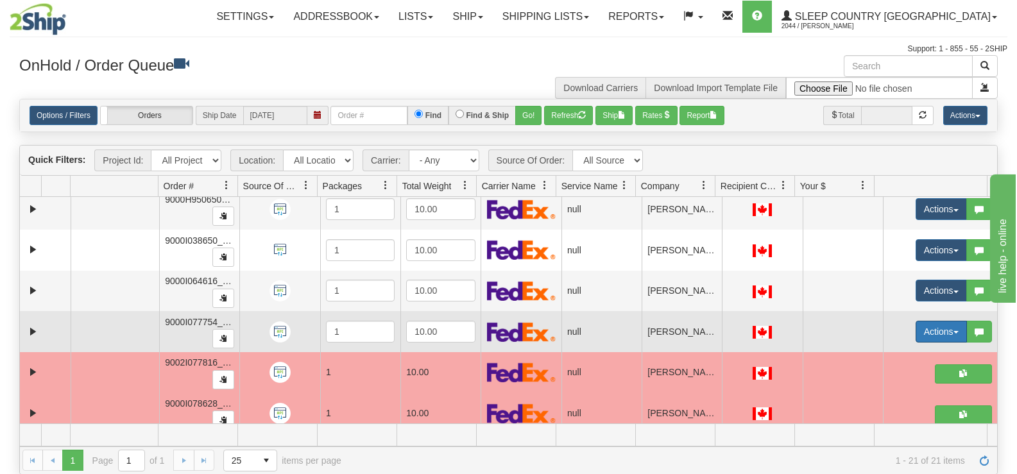
click at [921, 329] on button "Actions" at bounding box center [940, 332] width 51 height 22
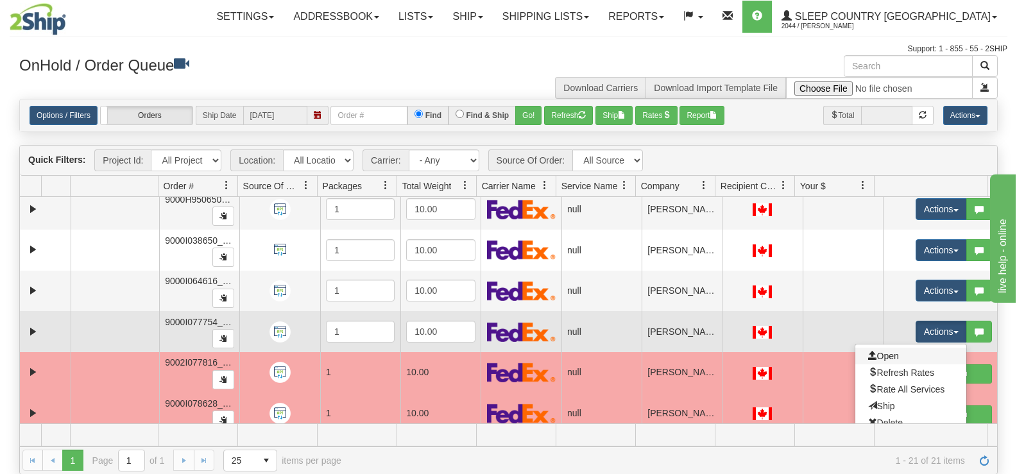
click at [904, 360] on link "Open" at bounding box center [910, 356] width 111 height 17
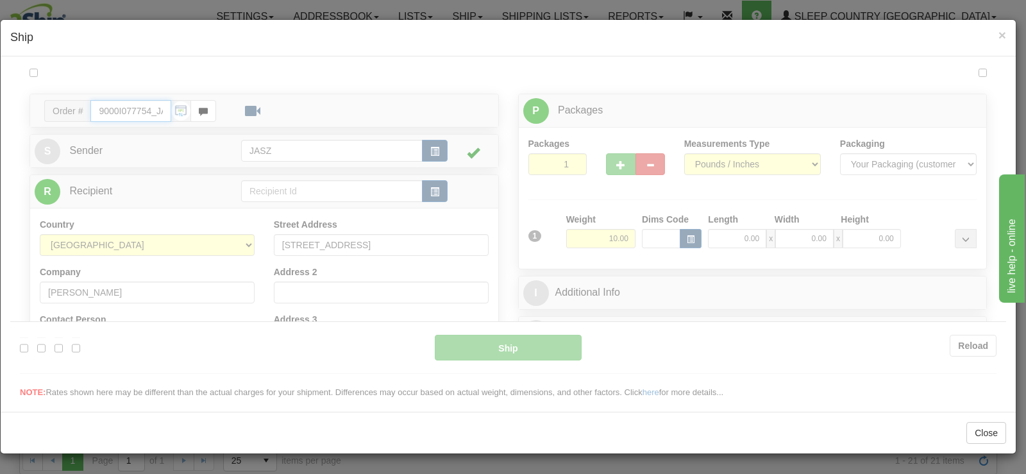
scroll to position [0, 0]
type input "12:19"
type input "16:00"
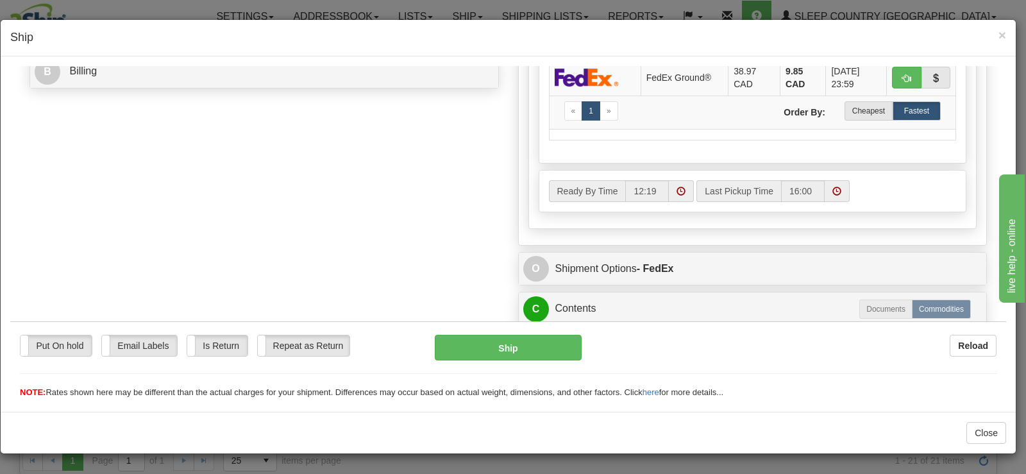
scroll to position [449, 0]
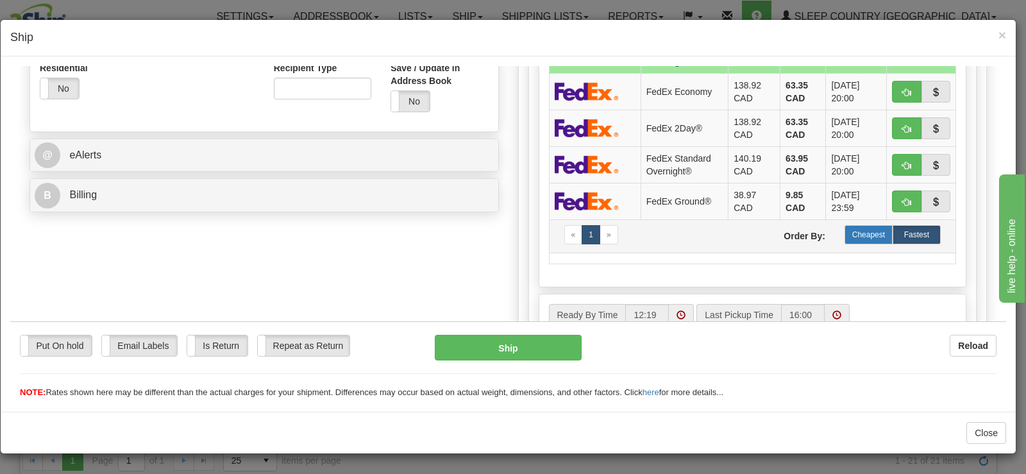
click at [845, 231] on label "Cheapest" at bounding box center [869, 233] width 48 height 19
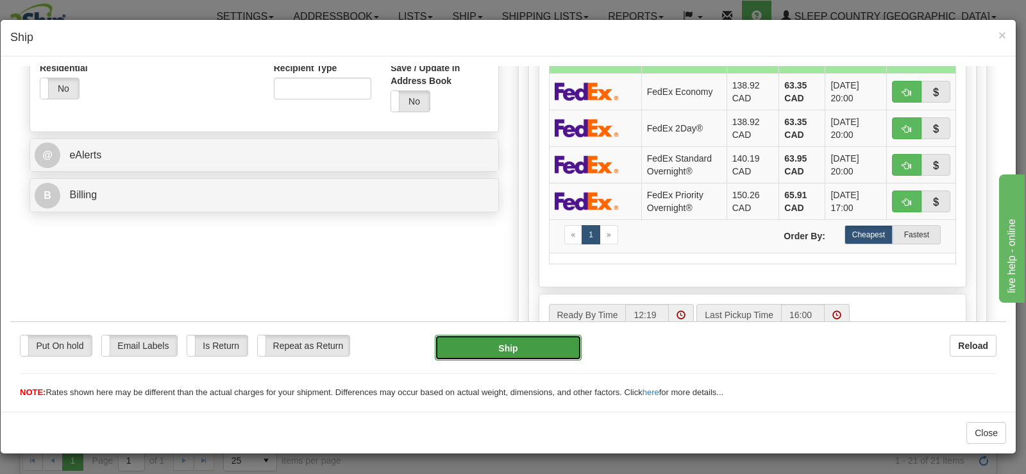
click at [489, 350] on button "Ship" at bounding box center [508, 347] width 147 height 26
type input "92"
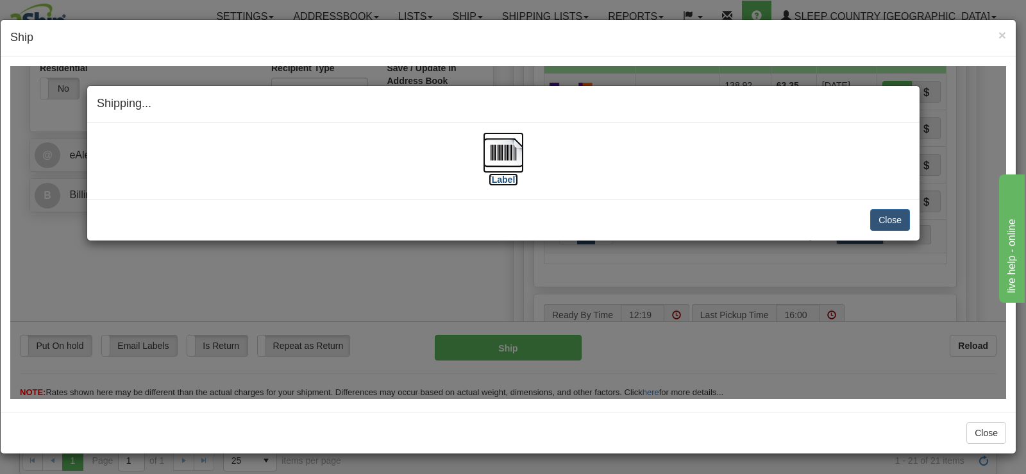
click at [505, 152] on img at bounding box center [503, 151] width 41 height 41
click at [879, 219] on button "Close" at bounding box center [890, 219] width 40 height 22
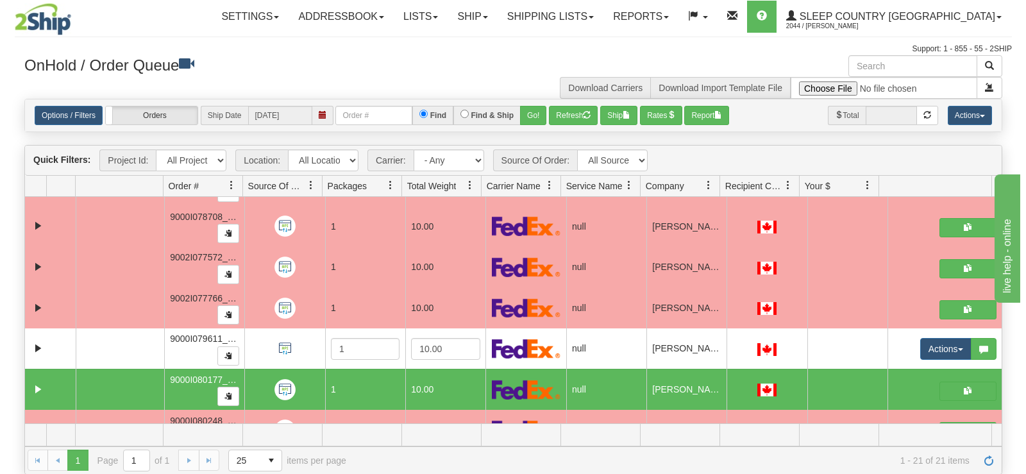
scroll to position [627, 0]
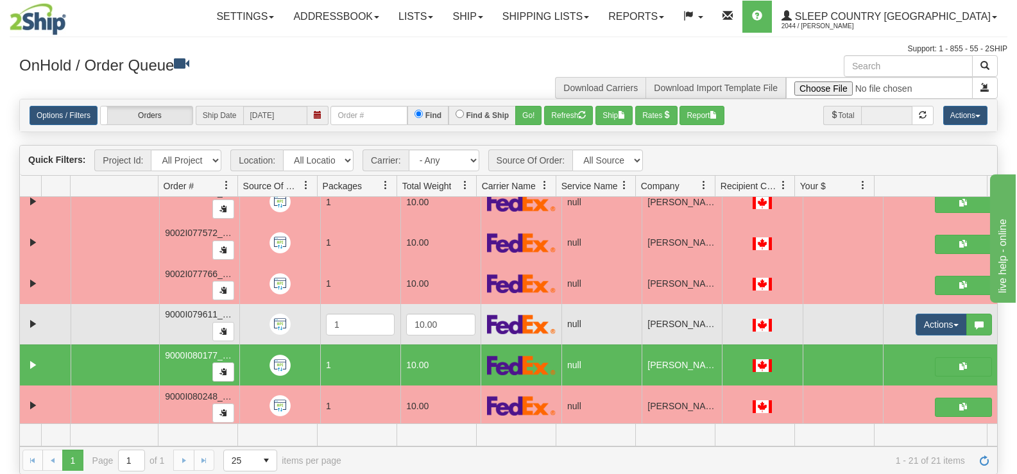
click at [916, 337] on td "Actions Open Refresh Rates Rate All Services Ship Delete Edit Items Aggregation…" at bounding box center [940, 324] width 114 height 41
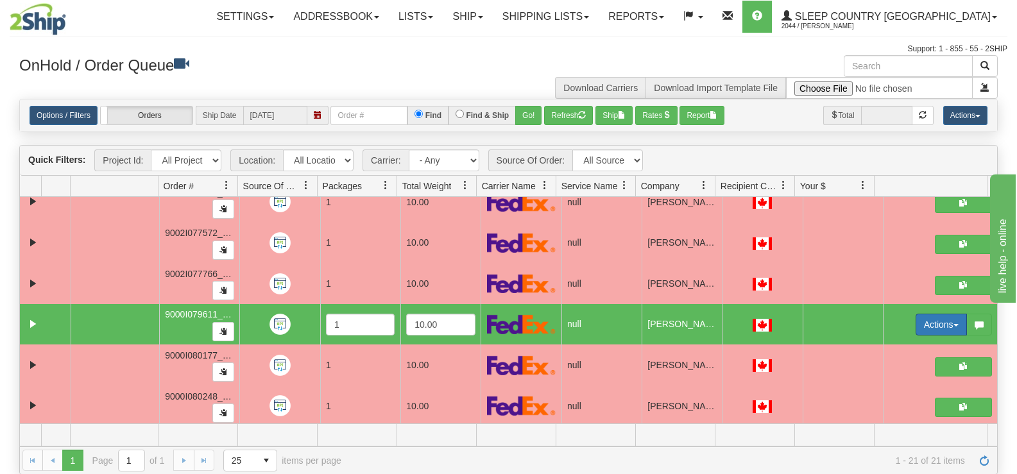
click at [919, 326] on button "Actions" at bounding box center [940, 325] width 51 height 22
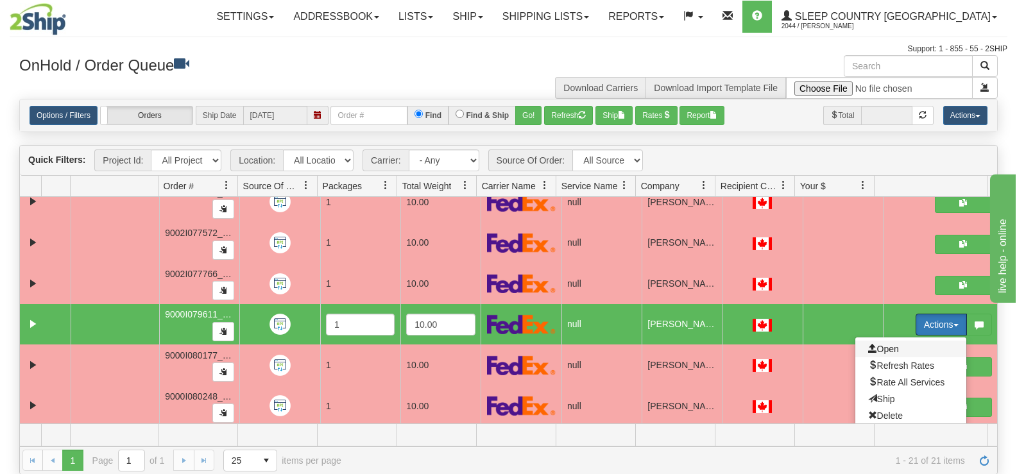
click at [879, 347] on span "Open" at bounding box center [883, 349] width 31 height 10
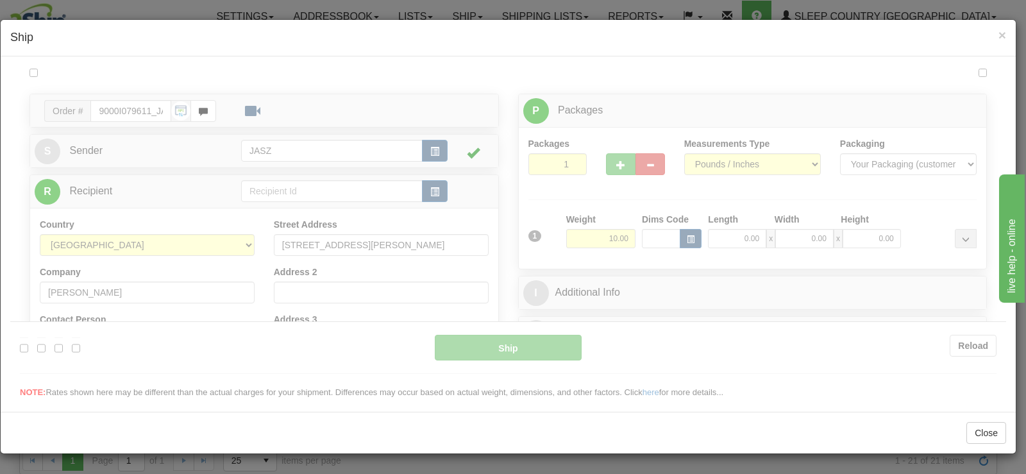
scroll to position [0, 0]
type input "12:20"
type input "16:00"
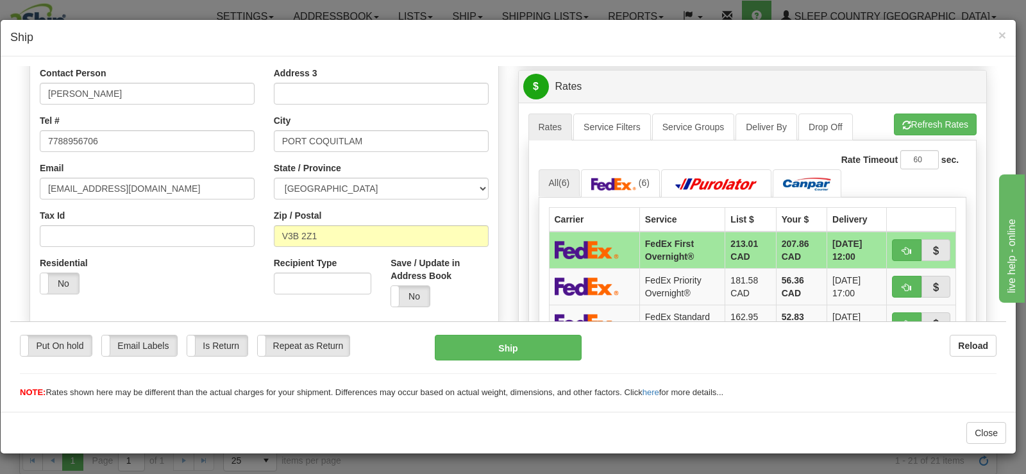
scroll to position [263, 0]
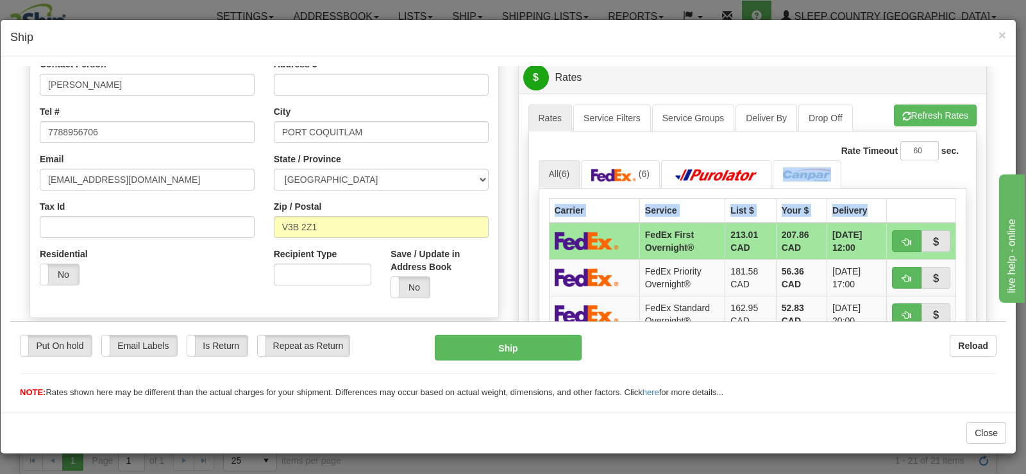
drag, startPoint x: 949, startPoint y: 185, endPoint x: 923, endPoint y: 215, distance: 39.5
click at [923, 215] on div "All (6) (6) Carrier Service List $ Your $ Delivery FedEx First Overnight® 213.0…" at bounding box center [753, 316] width 428 height 312
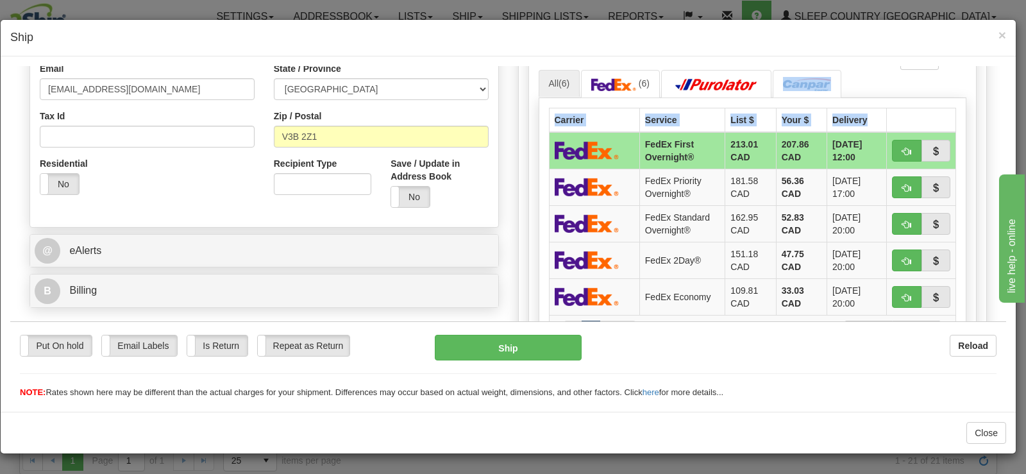
scroll to position [425, 0]
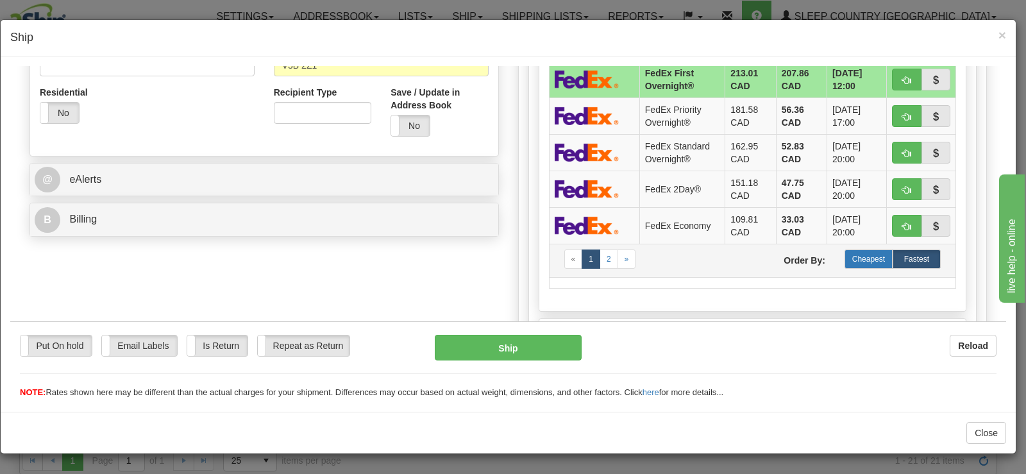
click at [858, 264] on label "Cheapest" at bounding box center [869, 258] width 48 height 19
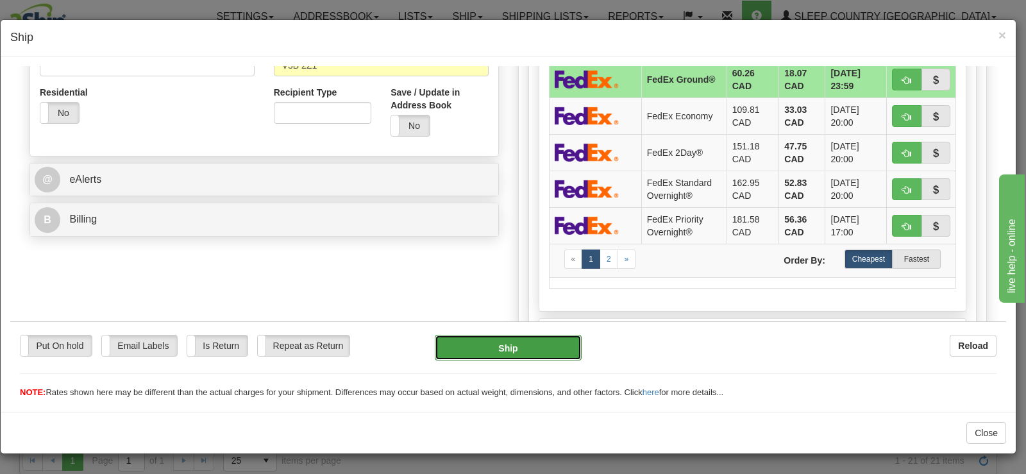
click at [537, 339] on button "Ship" at bounding box center [508, 347] width 147 height 26
type input "92"
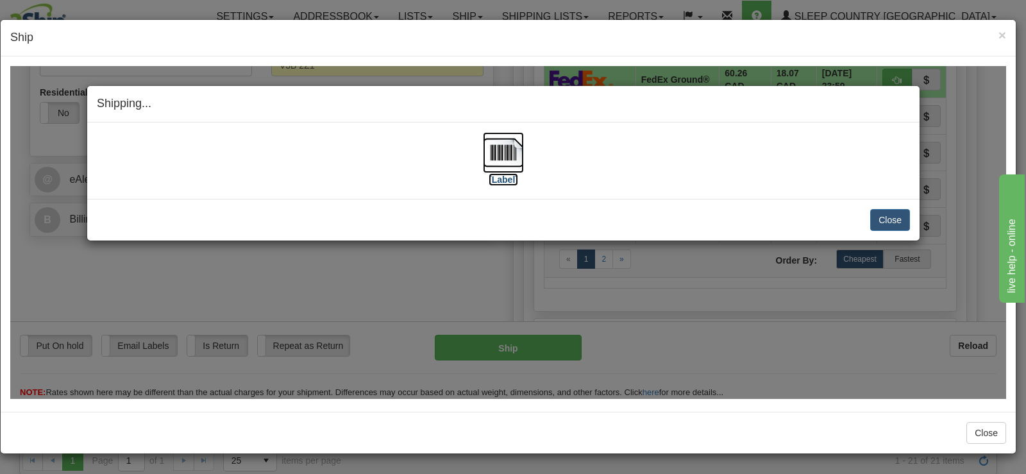
click at [516, 155] on img at bounding box center [503, 151] width 41 height 41
click at [896, 199] on div "Close [PERSON_NAME] Shipment and Quit Pickup Quit Pickup ONLY" at bounding box center [503, 219] width 833 height 42
click at [893, 212] on button "Close" at bounding box center [890, 219] width 40 height 22
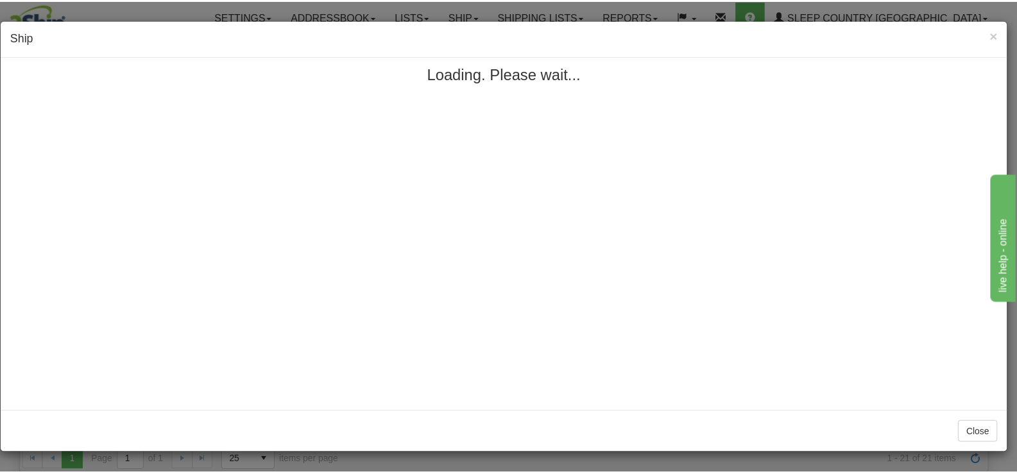
scroll to position [0, 0]
